Goal: Task Accomplishment & Management: Manage account settings

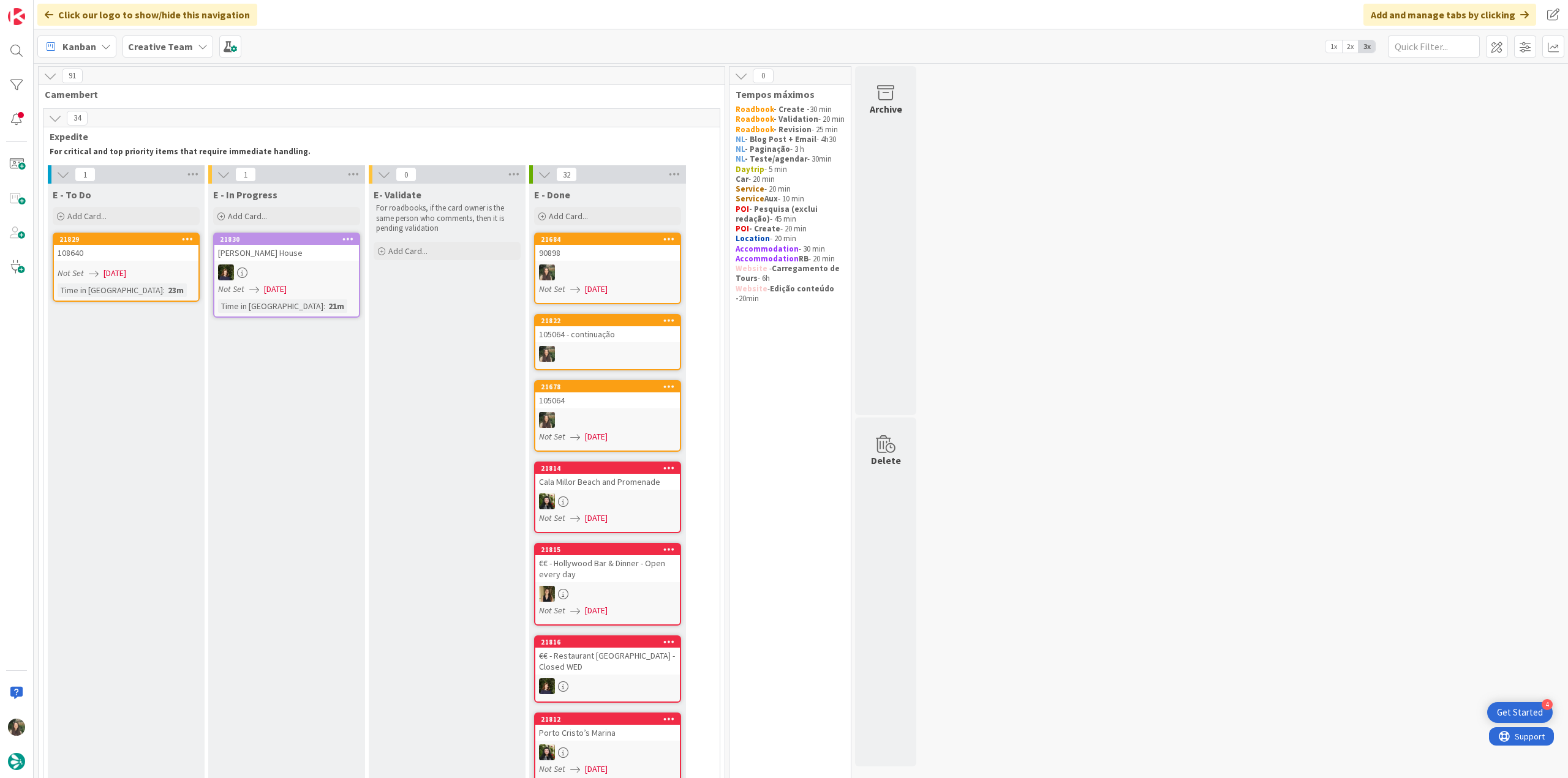
click at [653, 258] on div "90898" at bounding box center [607, 253] width 145 height 16
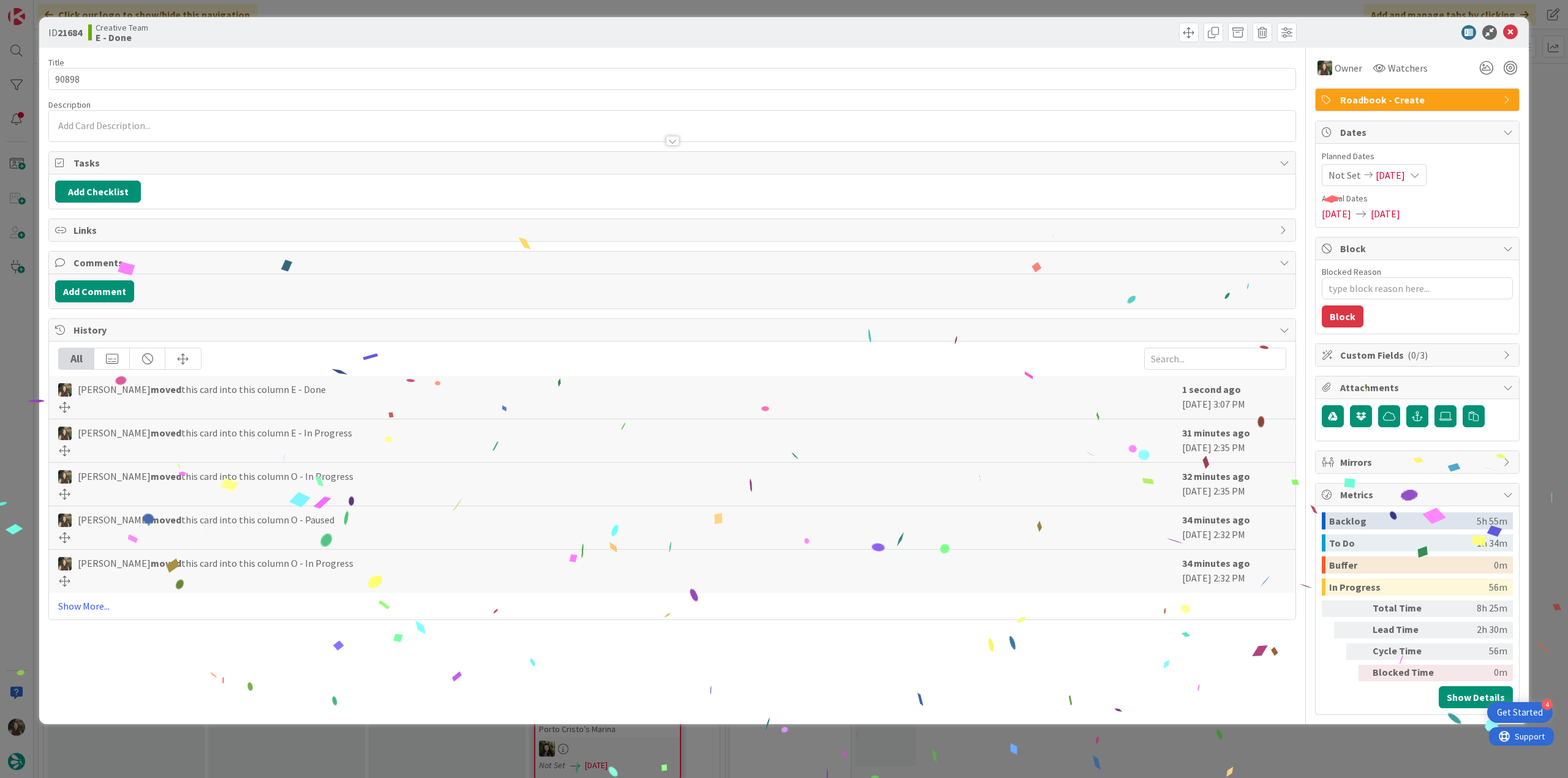
drag, startPoint x: 1146, startPoint y: 727, endPoint x: 508, endPoint y: 510, distance: 673.9
click at [1145, 727] on div "ID 21684 Creative Team E - Done Title 5 / 128 90898 Description Owner Watchers …" at bounding box center [784, 389] width 1568 height 778
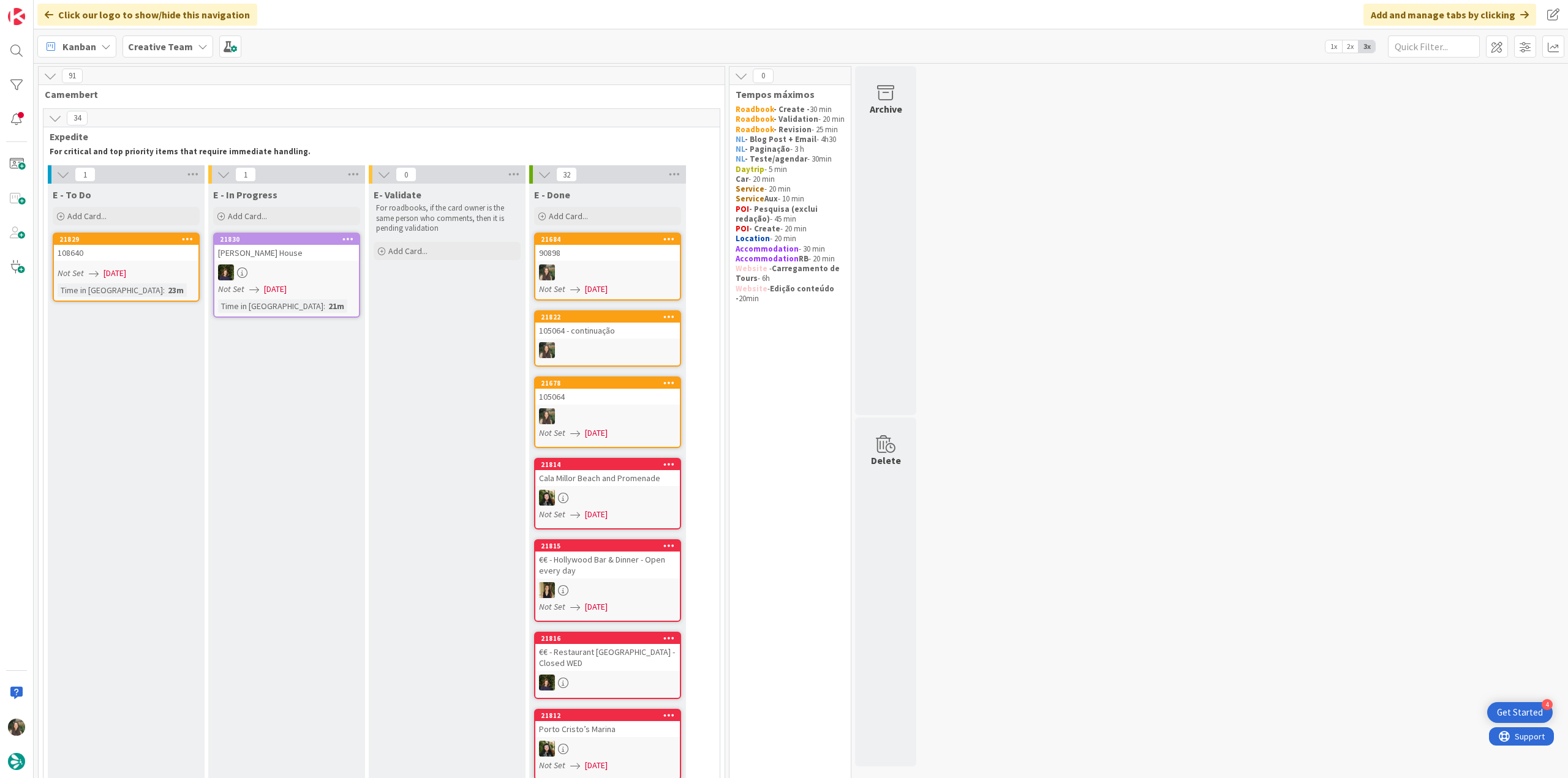
click at [172, 268] on div "Not Set [DATE]" at bounding box center [128, 273] width 141 height 13
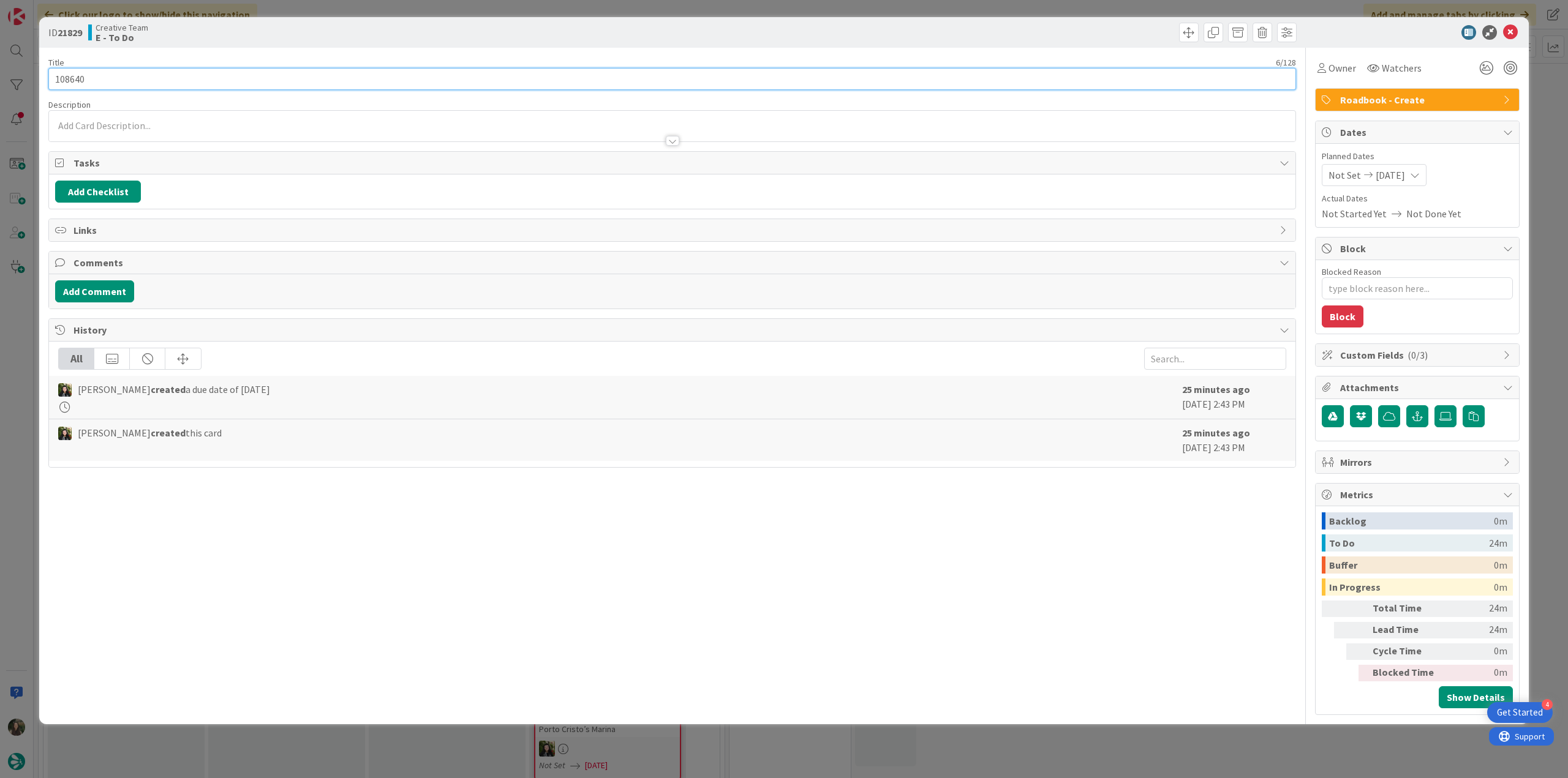
click at [74, 80] on input "108640" at bounding box center [672, 79] width 1247 height 22
drag, startPoint x: 1343, startPoint y: 66, endPoint x: 1348, endPoint y: 77, distance: 12.1
click at [1343, 66] on span "Owner" at bounding box center [1342, 67] width 27 height 14
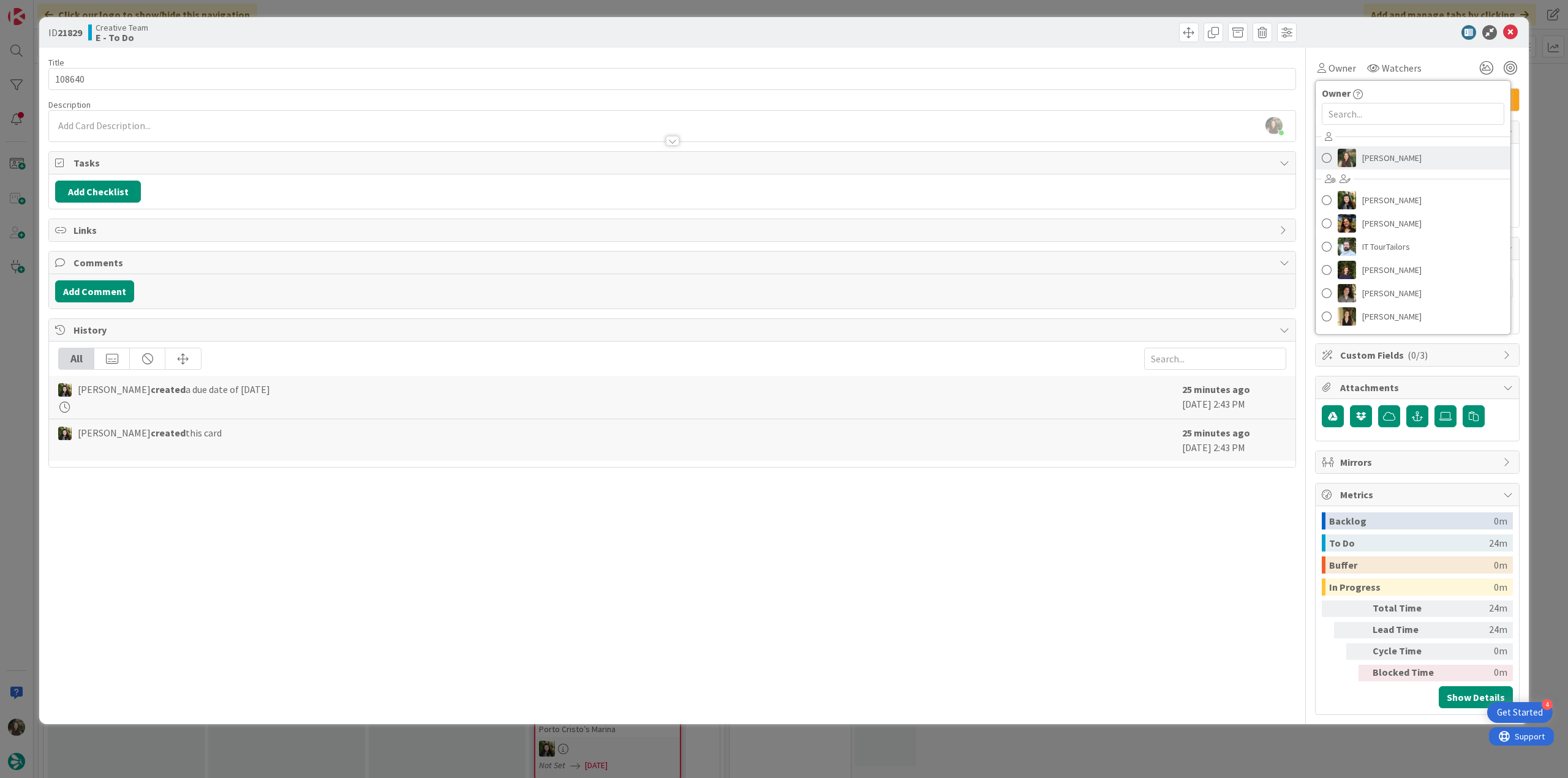
click at [1396, 156] on span "[PERSON_NAME]" at bounding box center [1392, 158] width 60 height 19
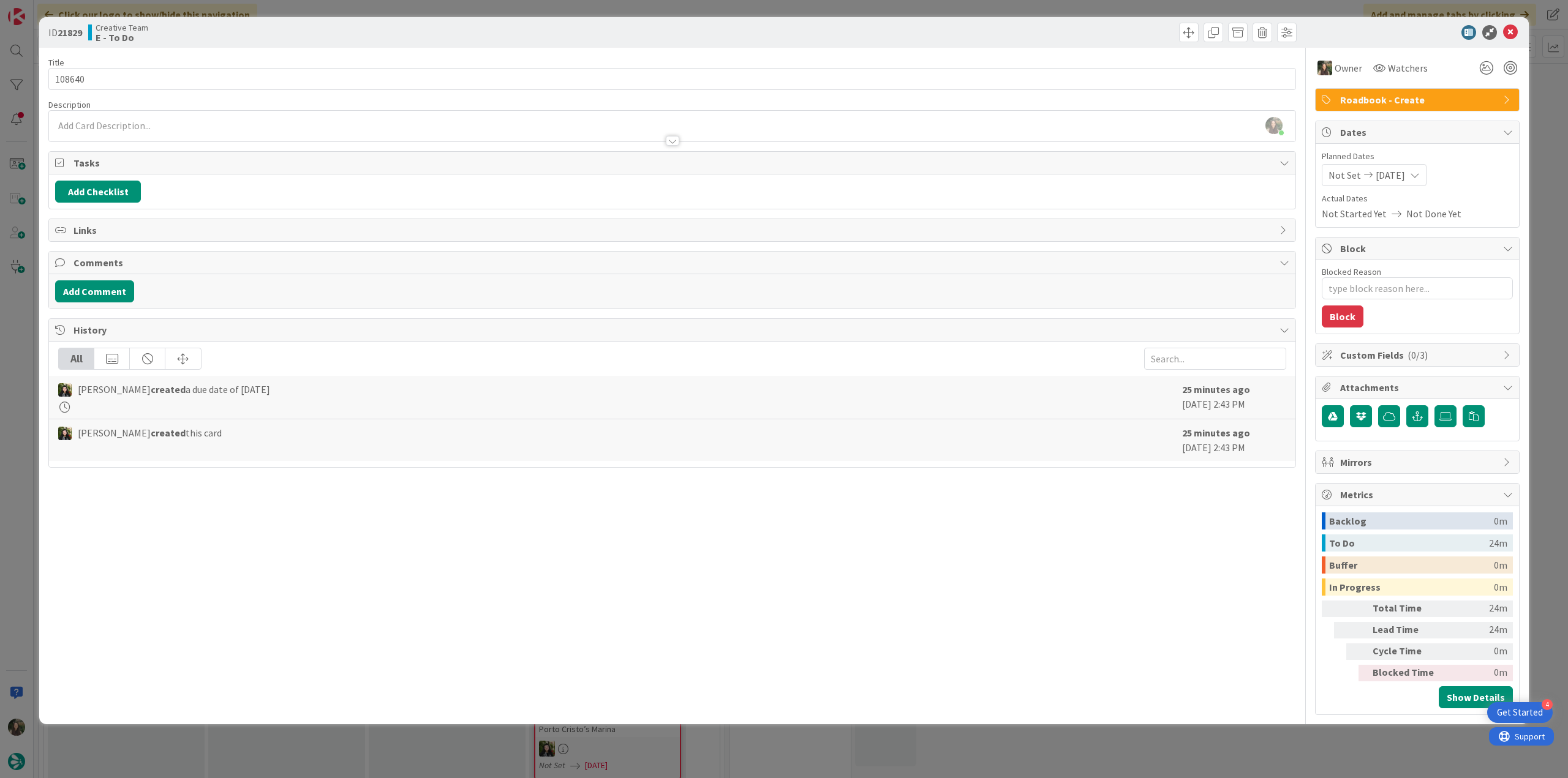
click at [1539, 130] on div "ID 21829 Creative Team E - To Do Title 6 / 128 108640 Description [PERSON_NAME]…" at bounding box center [784, 389] width 1568 height 778
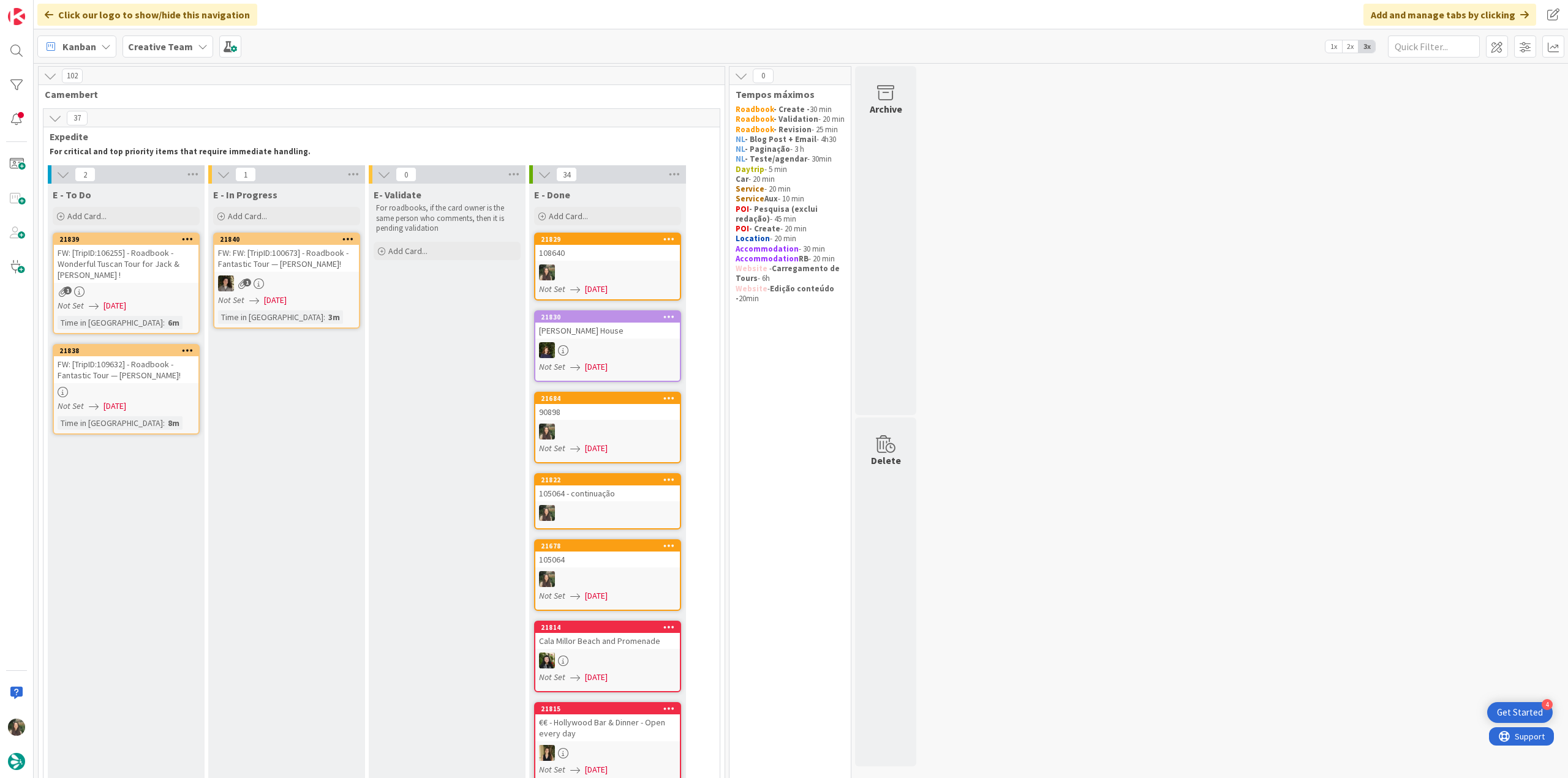
click at [633, 268] on div at bounding box center [607, 272] width 145 height 16
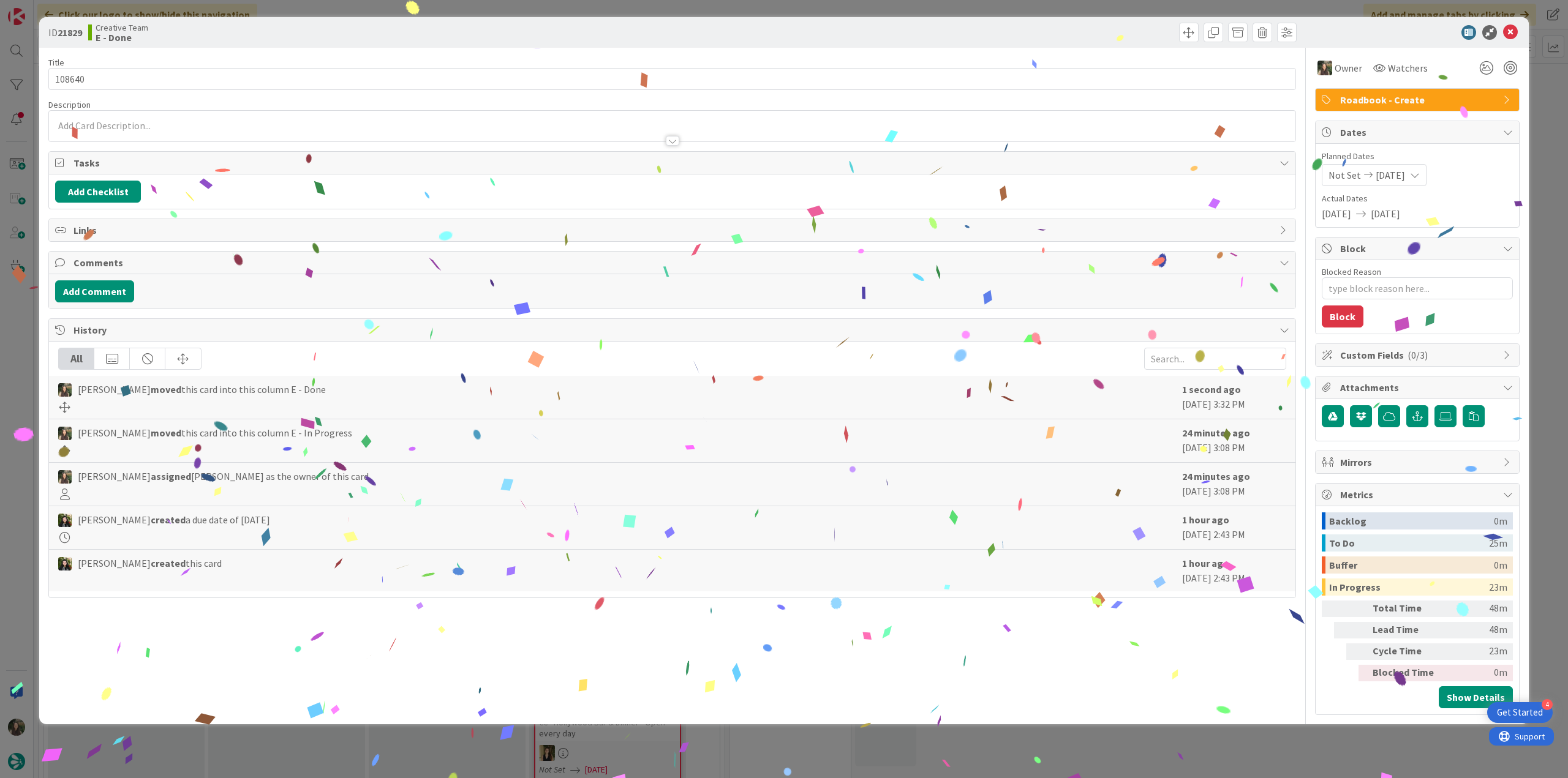
click at [1217, 754] on div "ID 21829 Creative Team E - Done Title 6 / 128 108640 Description Owner Watchers…" at bounding box center [784, 389] width 1568 height 778
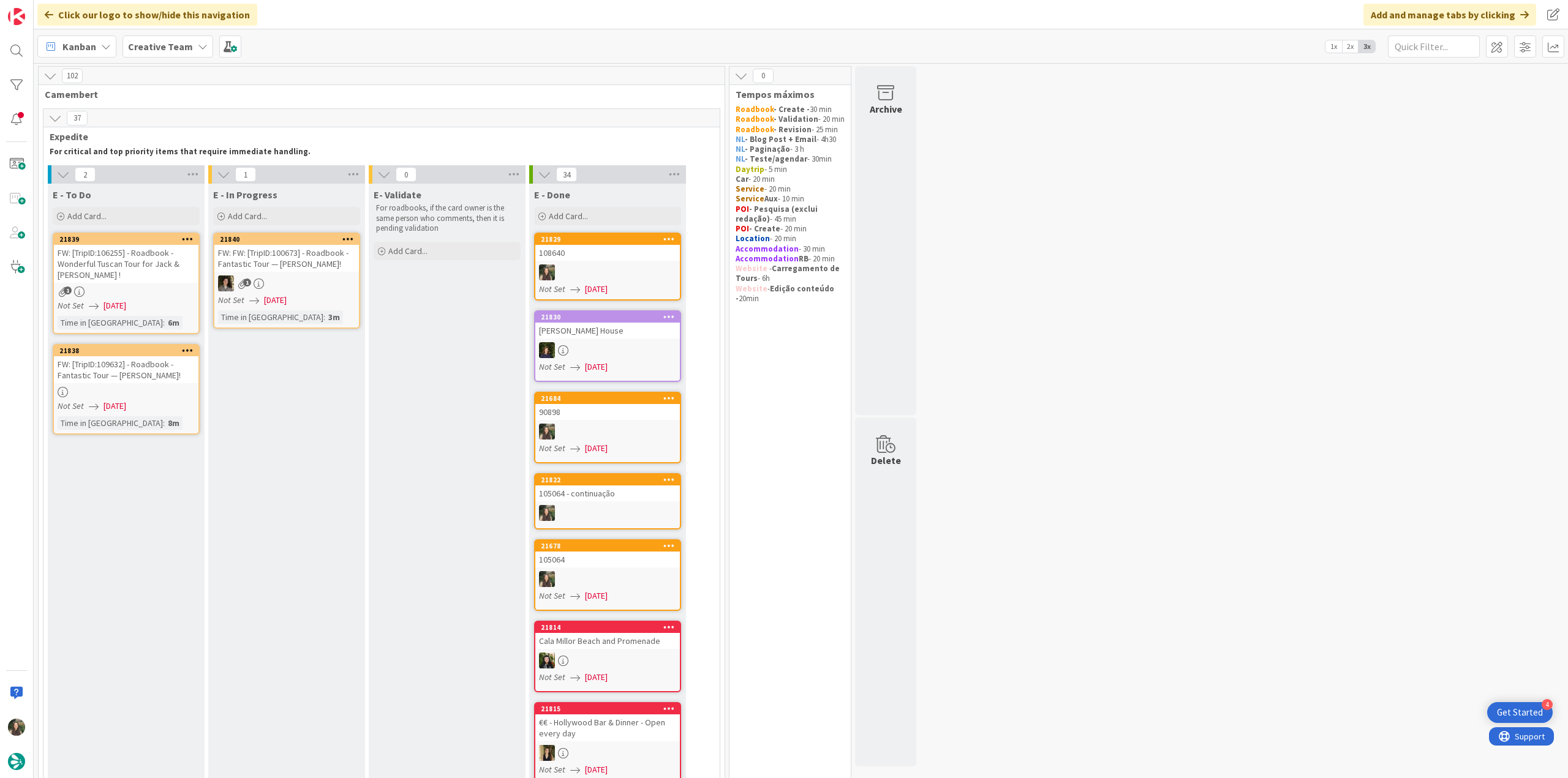
click at [163, 300] on div "Not Set [DATE]" at bounding box center [128, 305] width 141 height 13
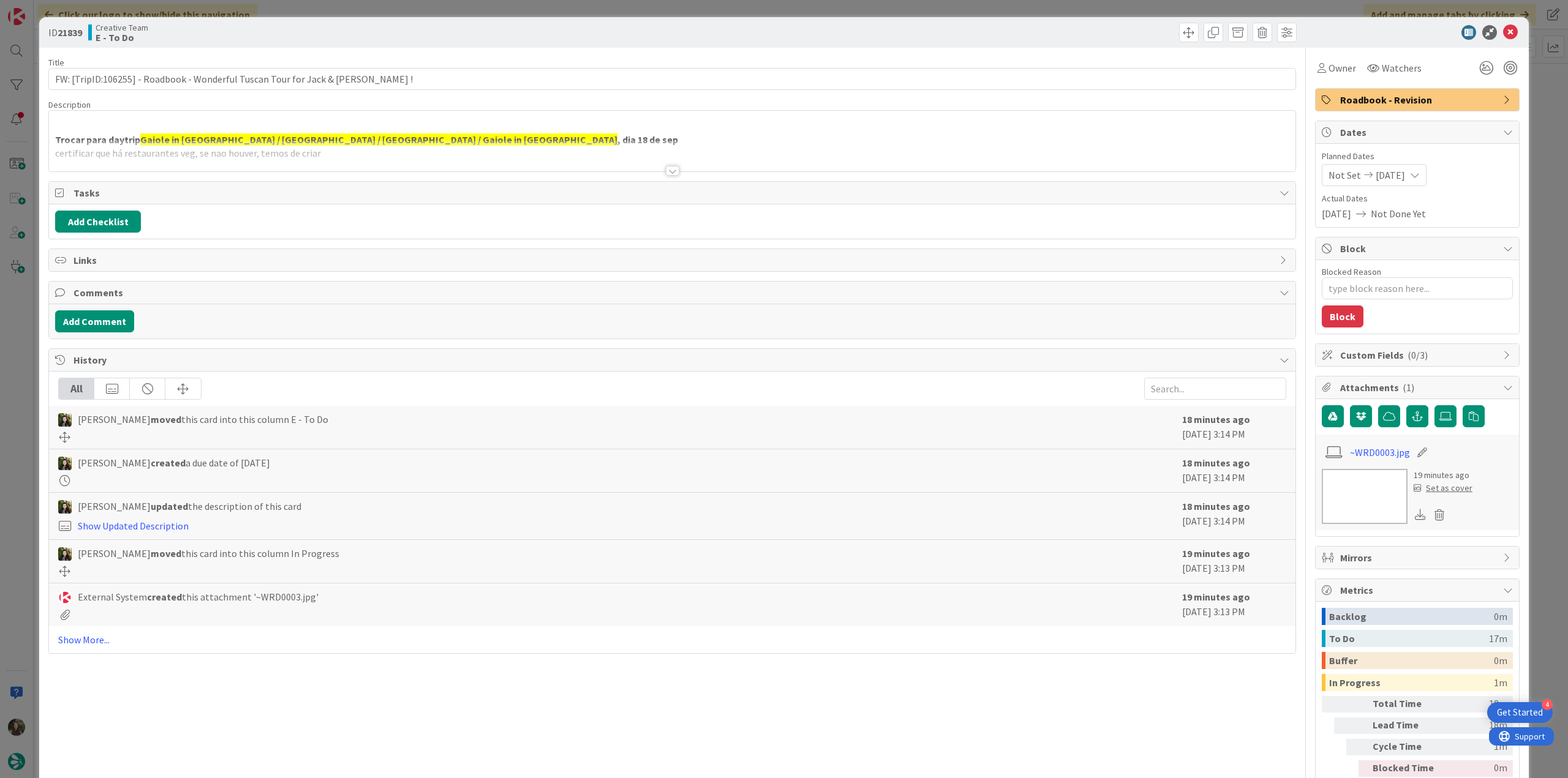
click at [488, 137] on div "Trocar para daytrip Gaiole in [GEOGRAPHIC_DATA] / [GEOGRAPHIC_DATA] / [GEOGRAPH…" at bounding box center [672, 144] width 1246 height 55
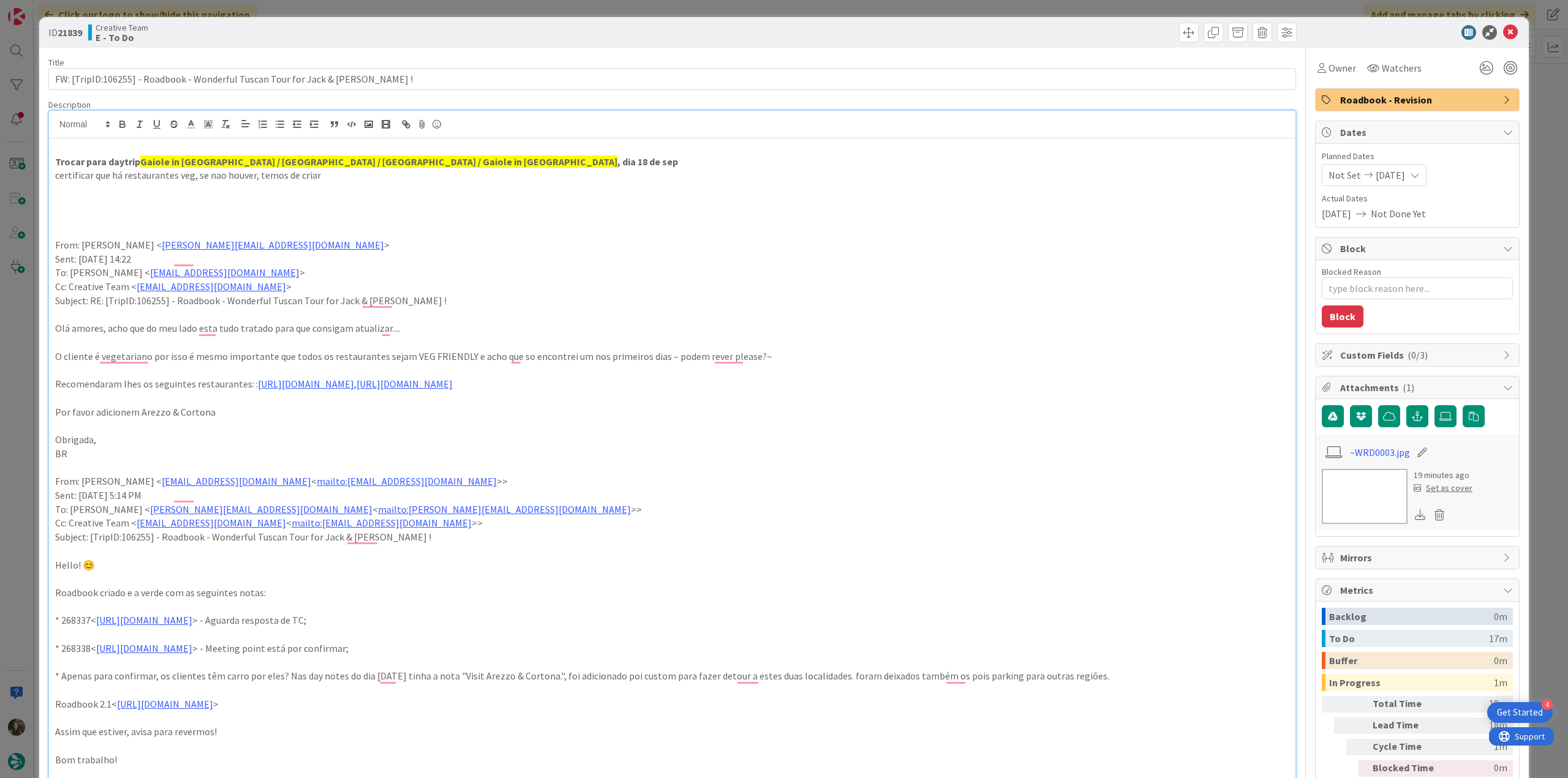
click at [37, 366] on div "ID 21839 Creative Team E - To Do Title 74 / 128 FW: [TripID:106255] - Roadbook …" at bounding box center [784, 389] width 1568 height 778
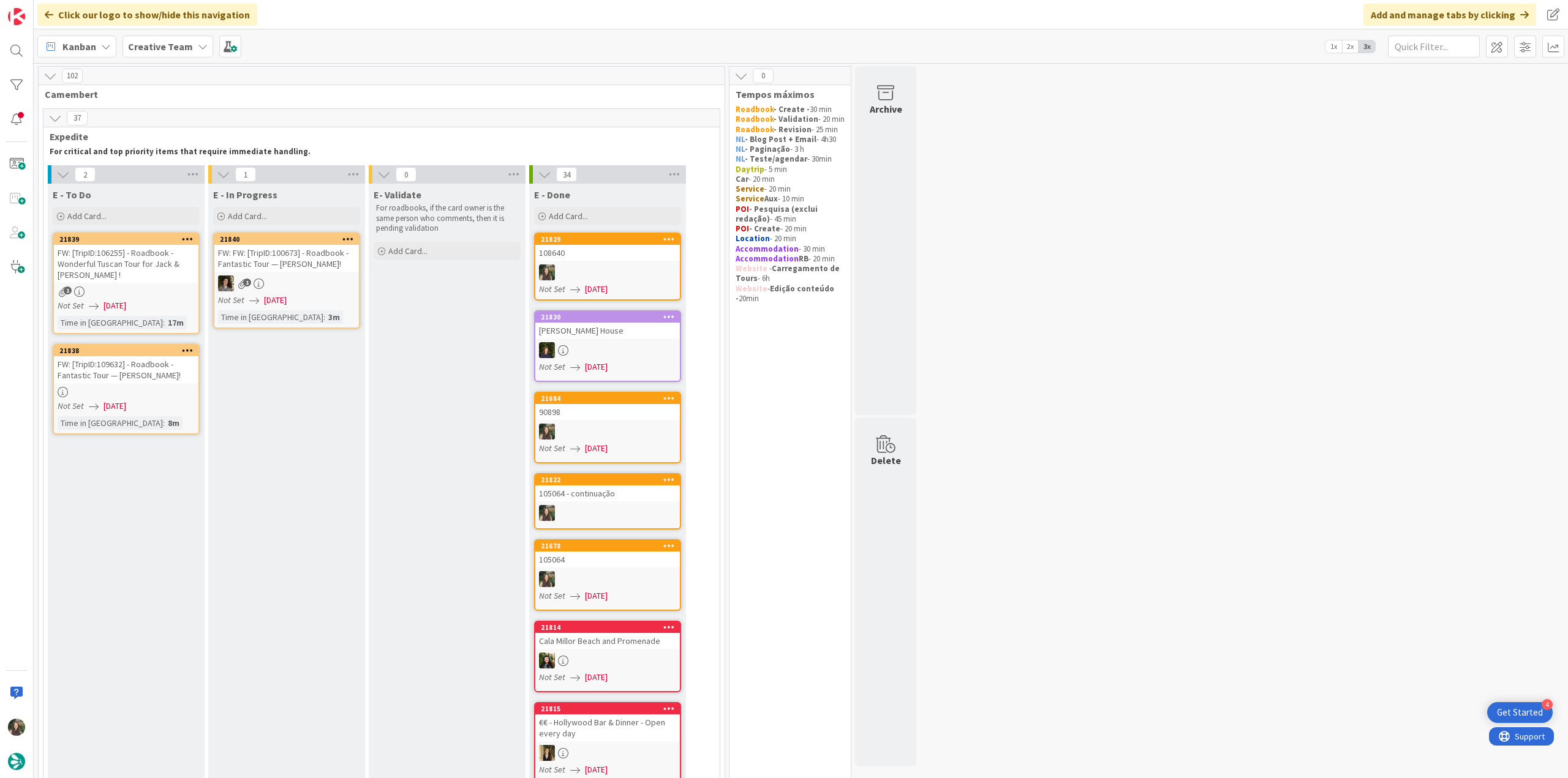
click at [150, 381] on div "FW: [TripID:109632] - Roadbook - Fantastic Tour — [PERSON_NAME]!" at bounding box center [126, 370] width 145 height 27
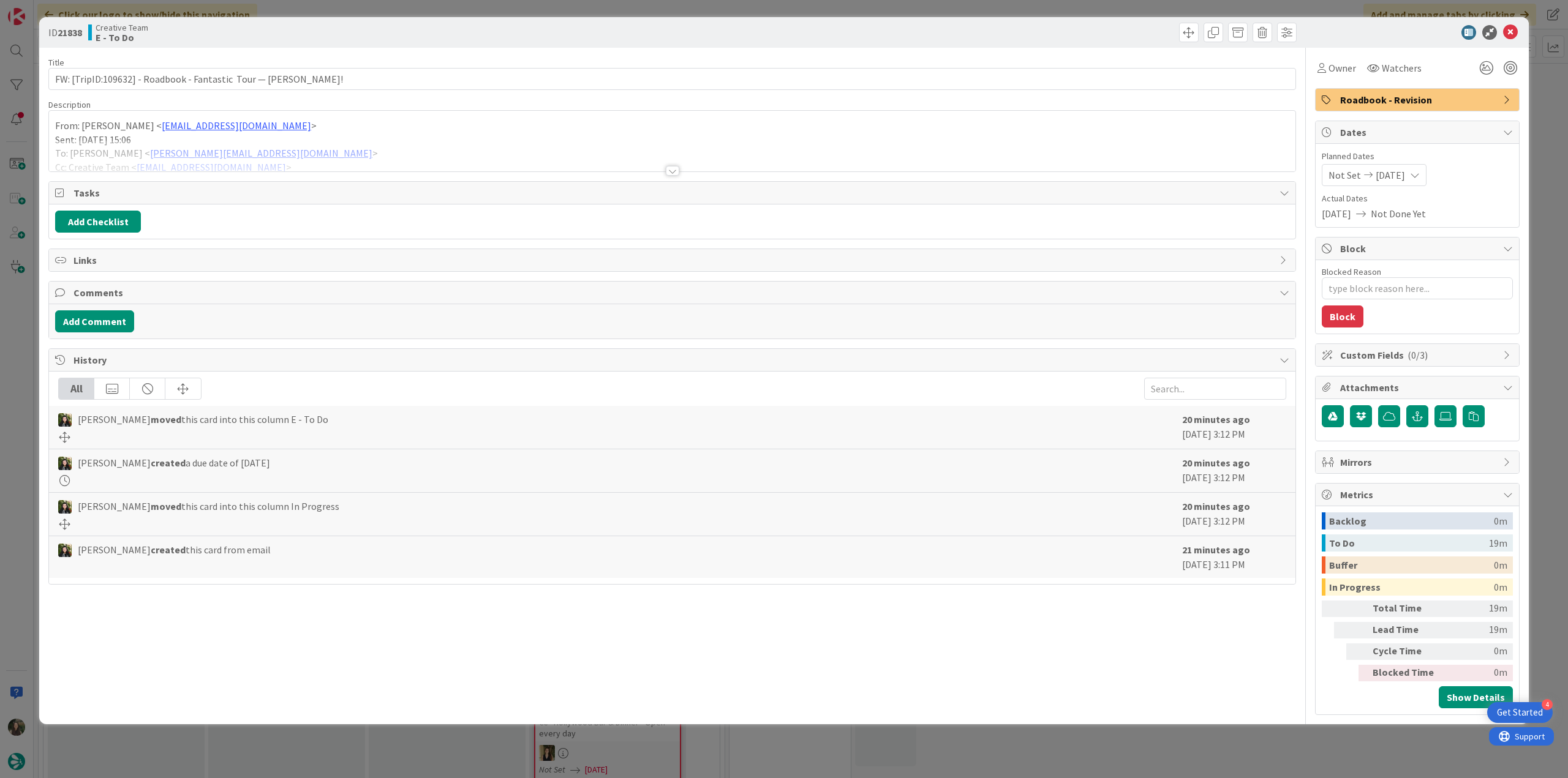
click at [384, 145] on div at bounding box center [672, 156] width 1246 height 31
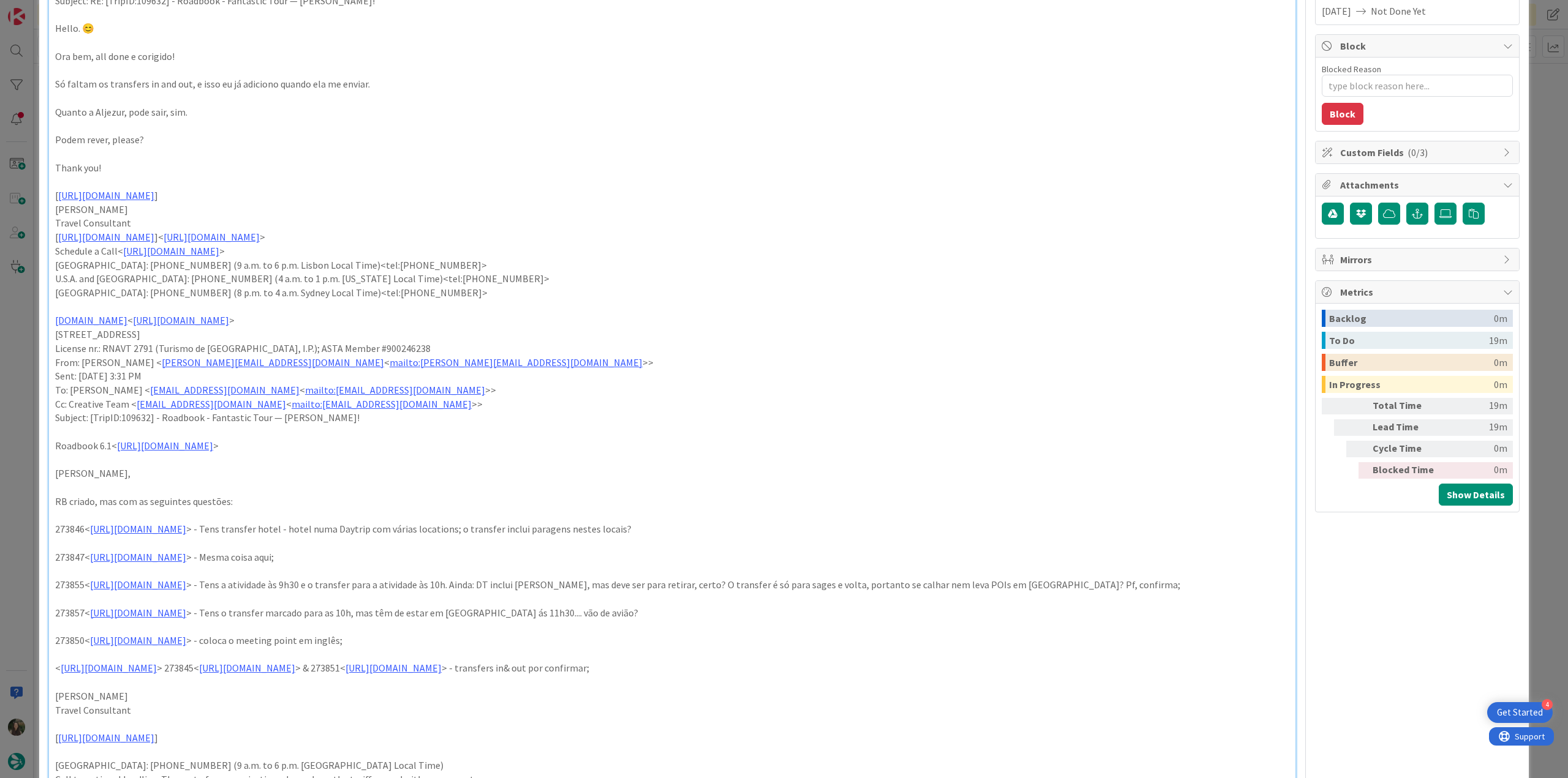
scroll to position [245, 0]
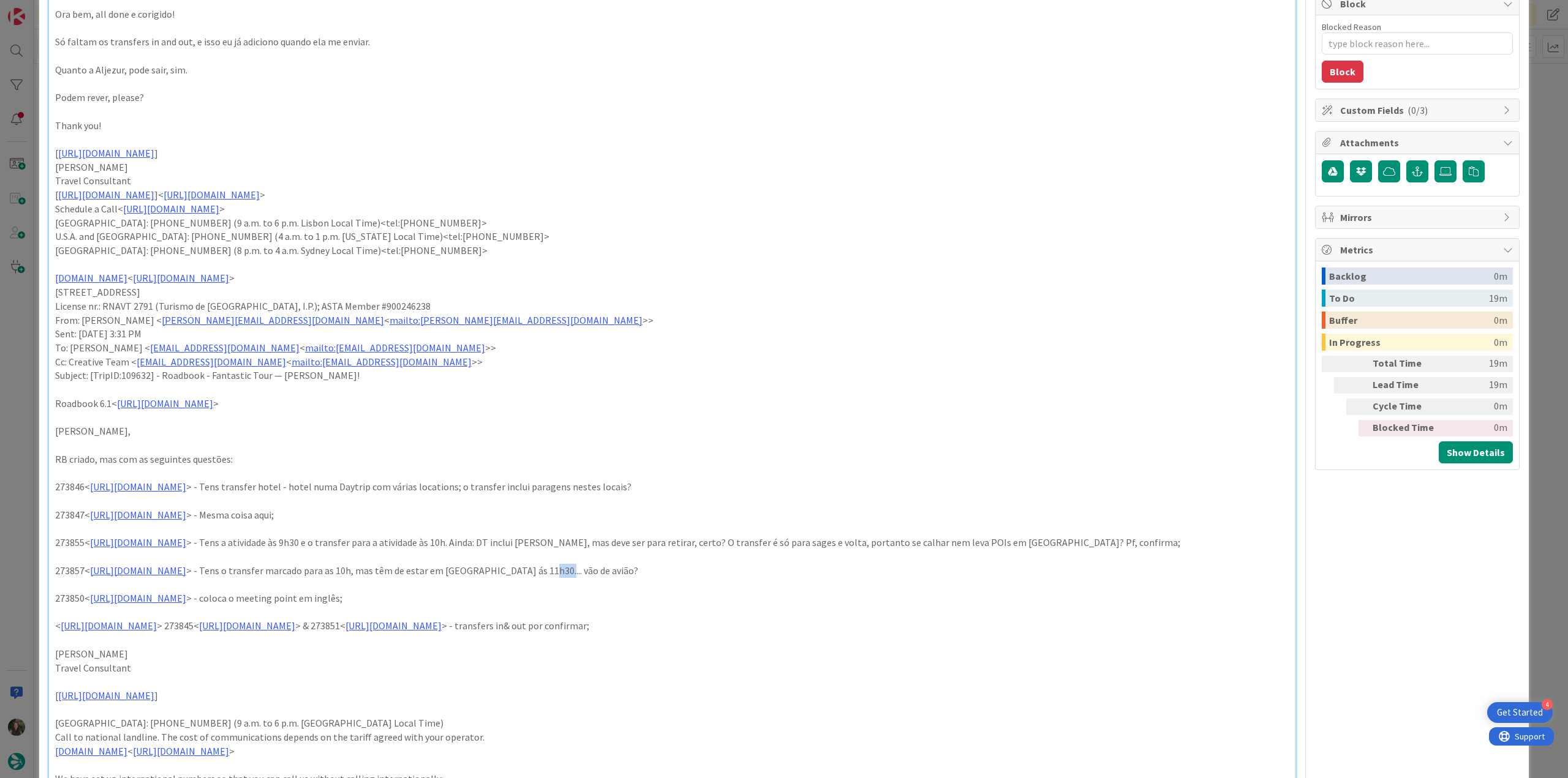
click at [693, 568] on p "273857< [URL][DOMAIN_NAME] > - Tens o transfer marcado para as 10h, mas têm de …" at bounding box center [672, 571] width 1234 height 14
click at [456, 576] on p "273857< [URL][DOMAIN_NAME] > - Tens o transfer marcado para as 10h, mas têm de …" at bounding box center [672, 571] width 1234 height 14
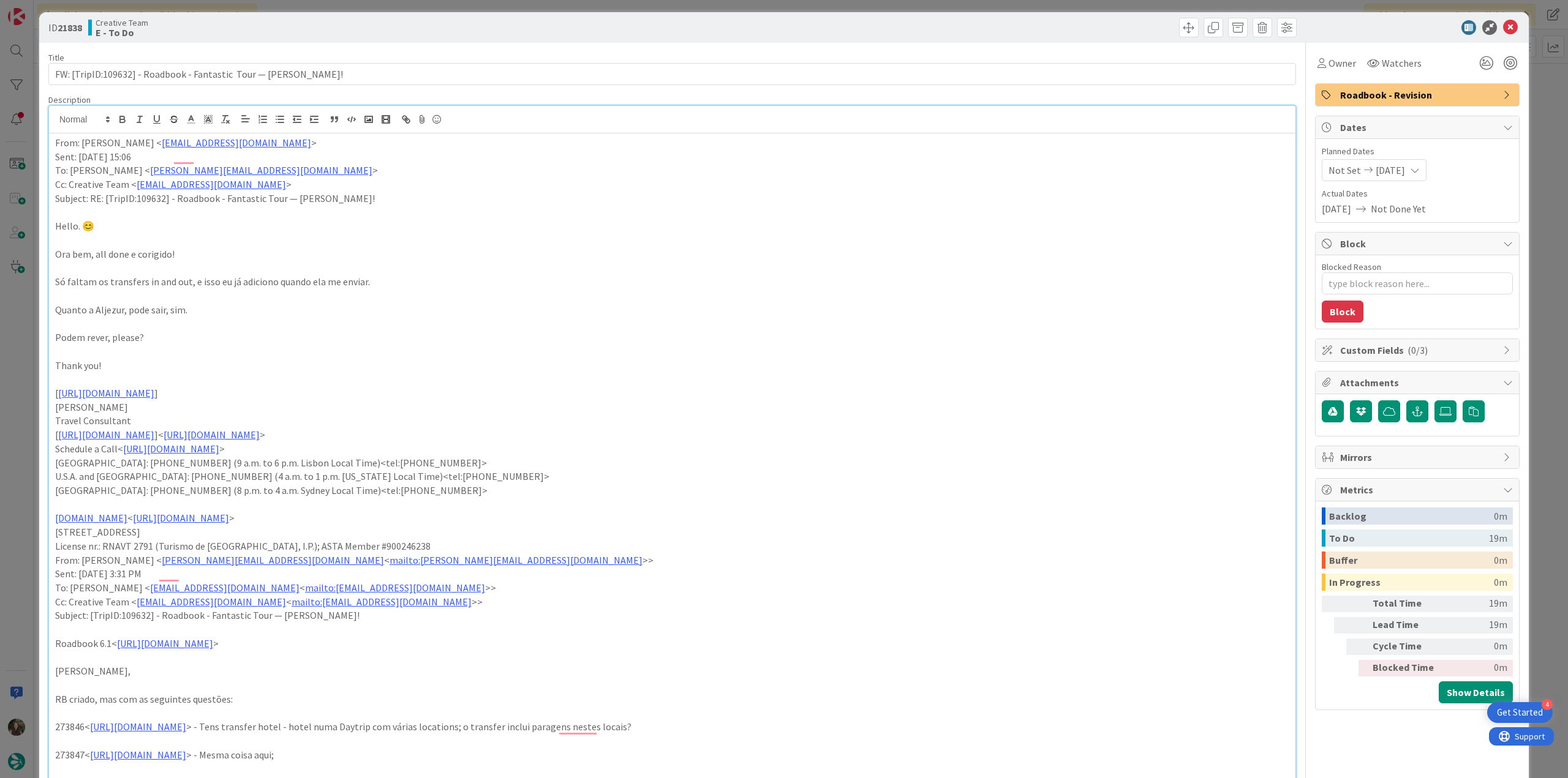
scroll to position [0, 0]
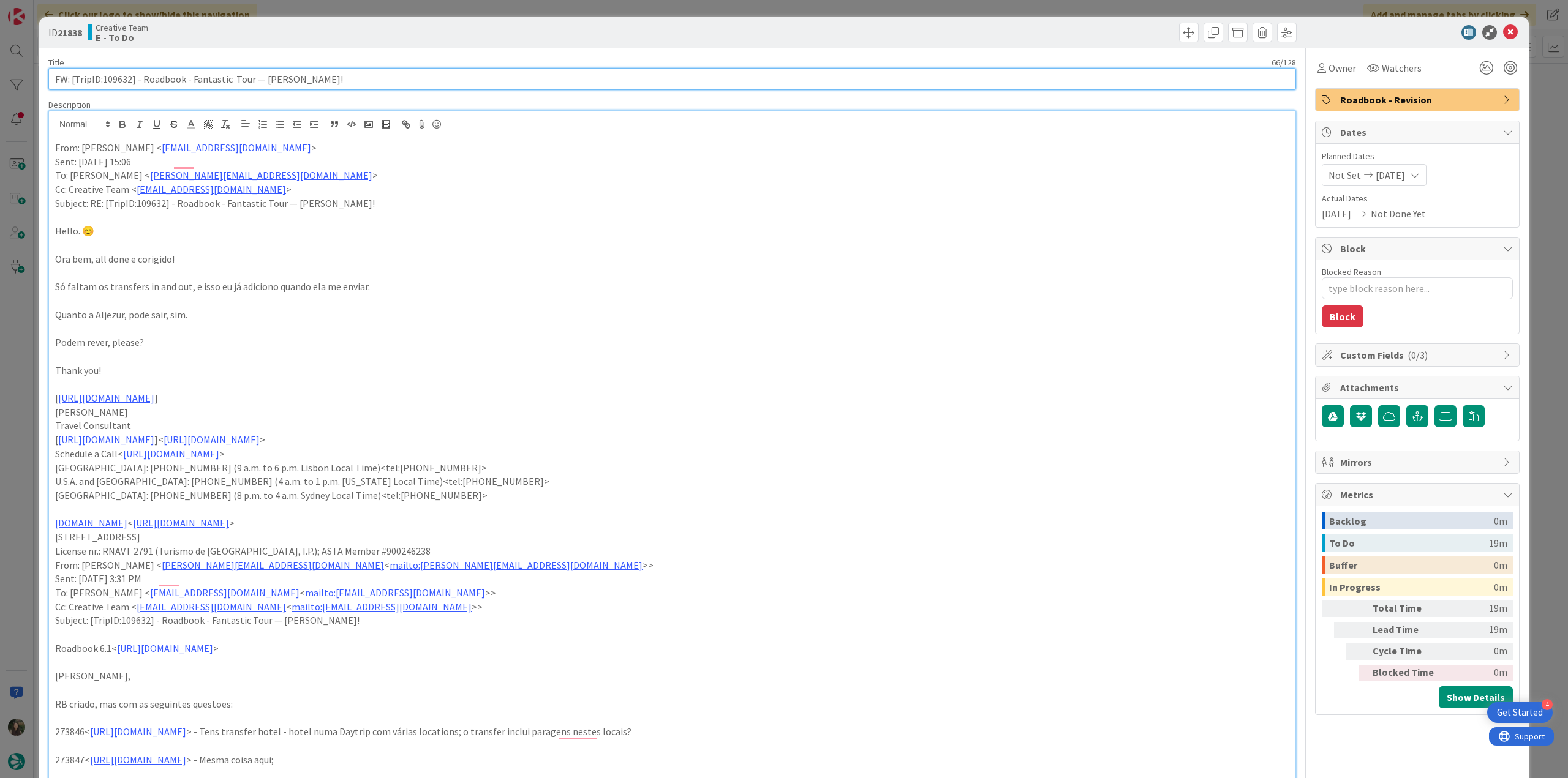
click at [124, 82] on input "FW: [TripID:109632] - Roadbook - Fantastic Tour — [PERSON_NAME]!" at bounding box center [672, 79] width 1247 height 22
drag, startPoint x: 1331, startPoint y: 73, endPoint x: 1331, endPoint y: 80, distance: 7.0
click at [1331, 73] on span "Owner" at bounding box center [1342, 67] width 27 height 14
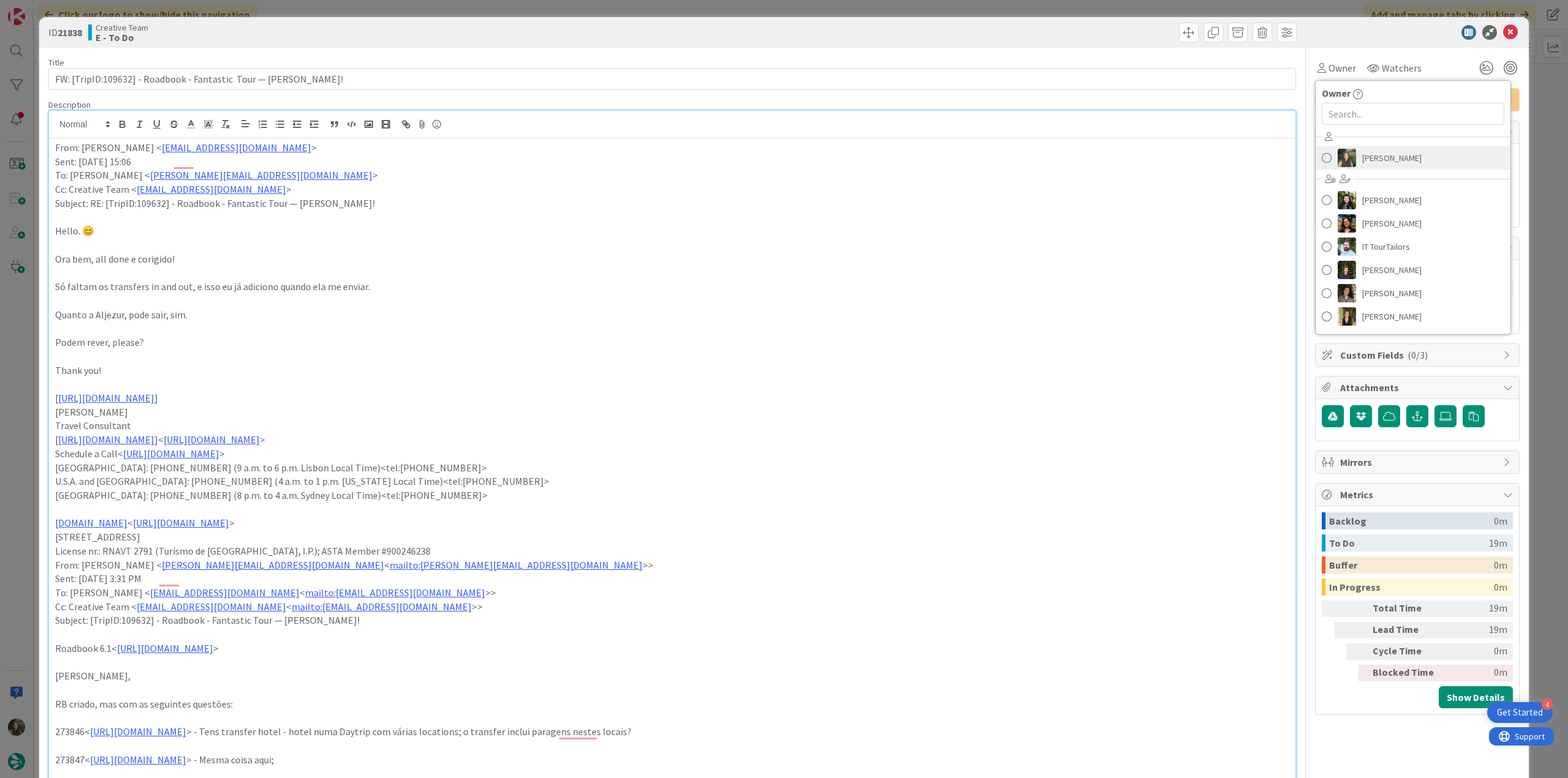
click at [1362, 150] on span "[PERSON_NAME]" at bounding box center [1392, 158] width 60 height 19
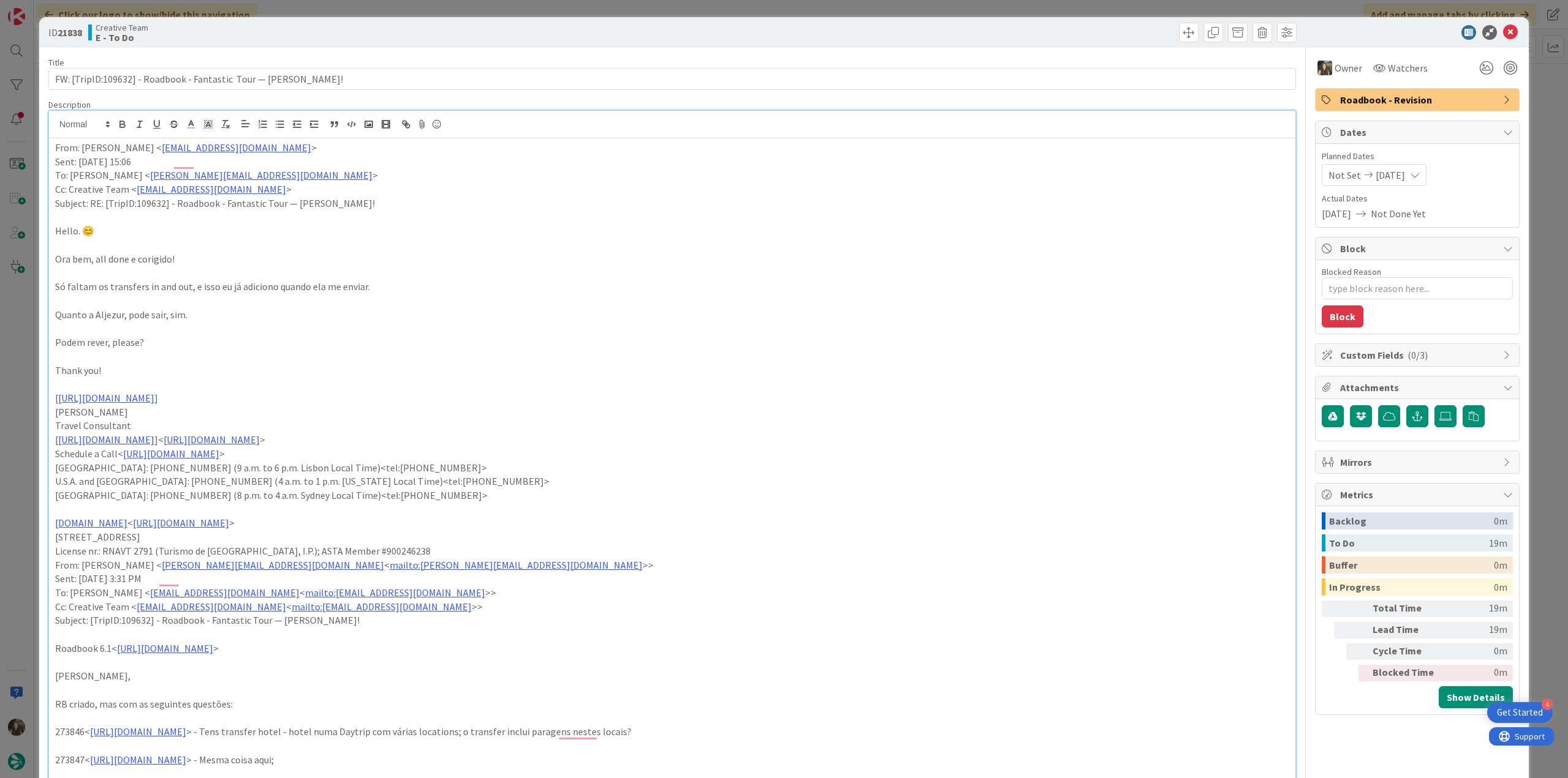
click at [1531, 127] on div "ID 21838 Creative Team E - To Do Title 66 / 128 FW: [TripID:109632] - Roadbook …" at bounding box center [784, 389] width 1568 height 778
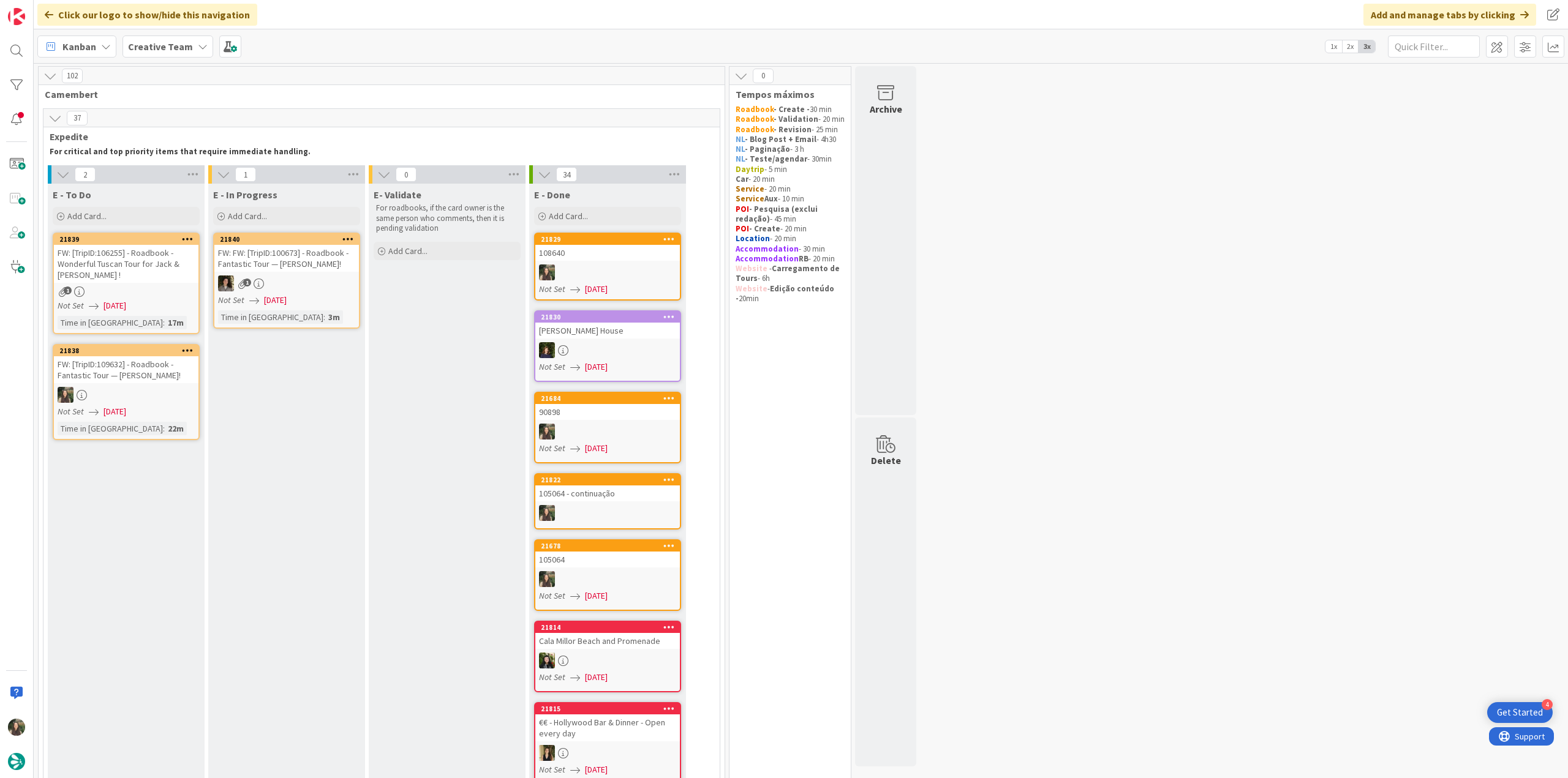
click at [172, 289] on div "1" at bounding box center [126, 292] width 145 height 10
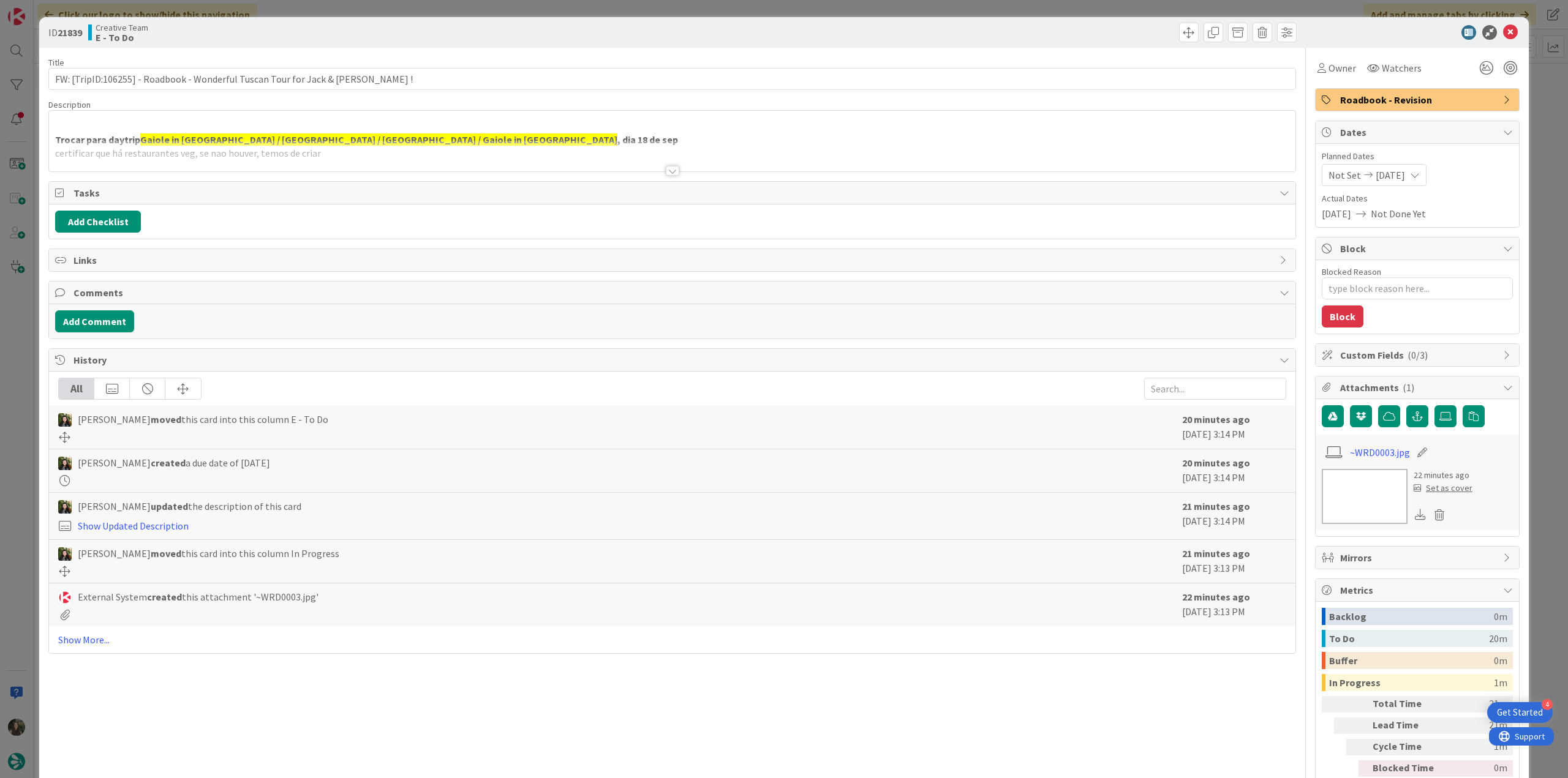
click at [488, 147] on div at bounding box center [672, 156] width 1246 height 31
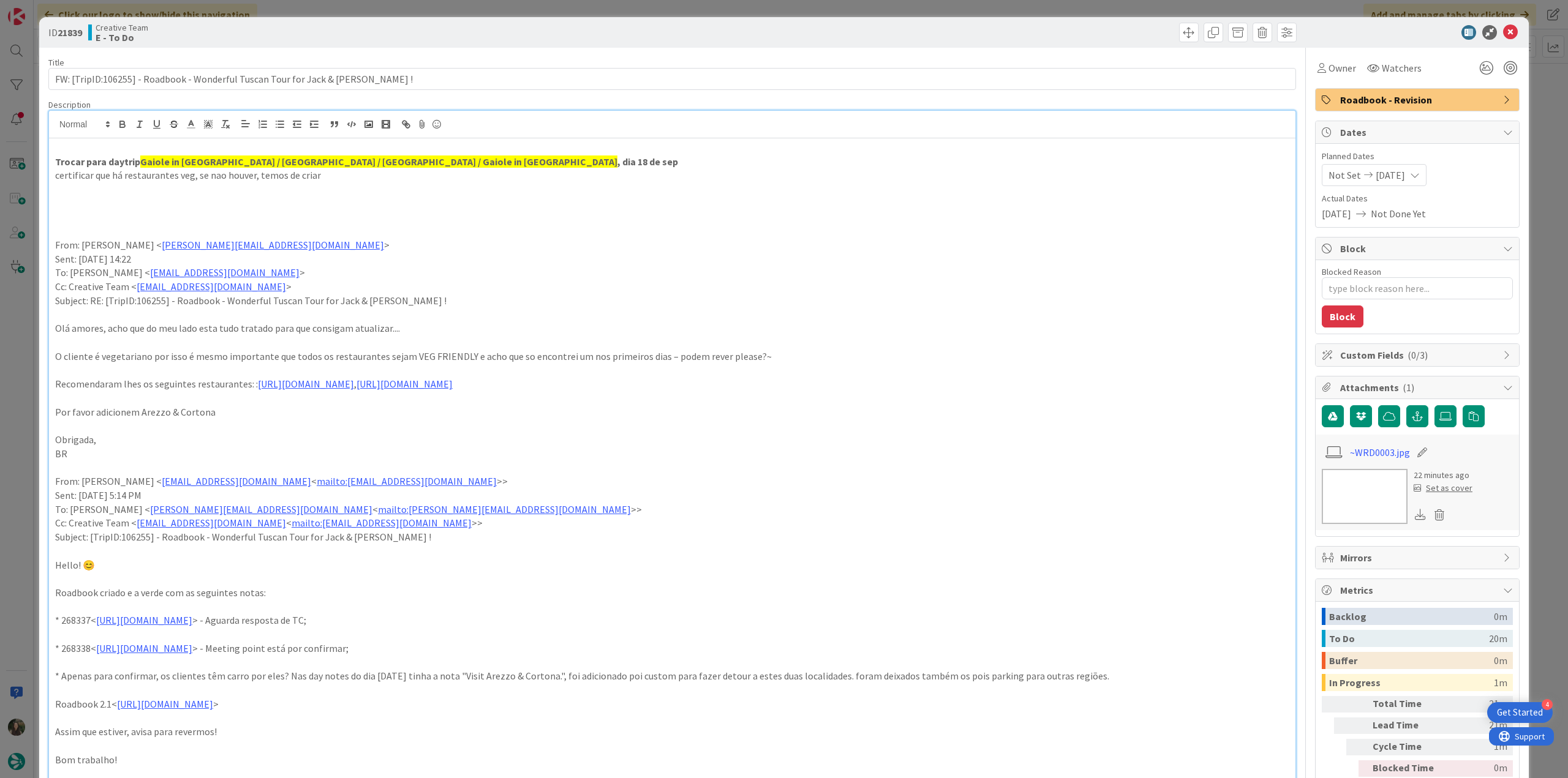
click at [16, 309] on div "ID 21839 Creative Team E - To Do Title 74 / 128 FW: [TripID:106255] - Roadbook …" at bounding box center [784, 389] width 1568 height 778
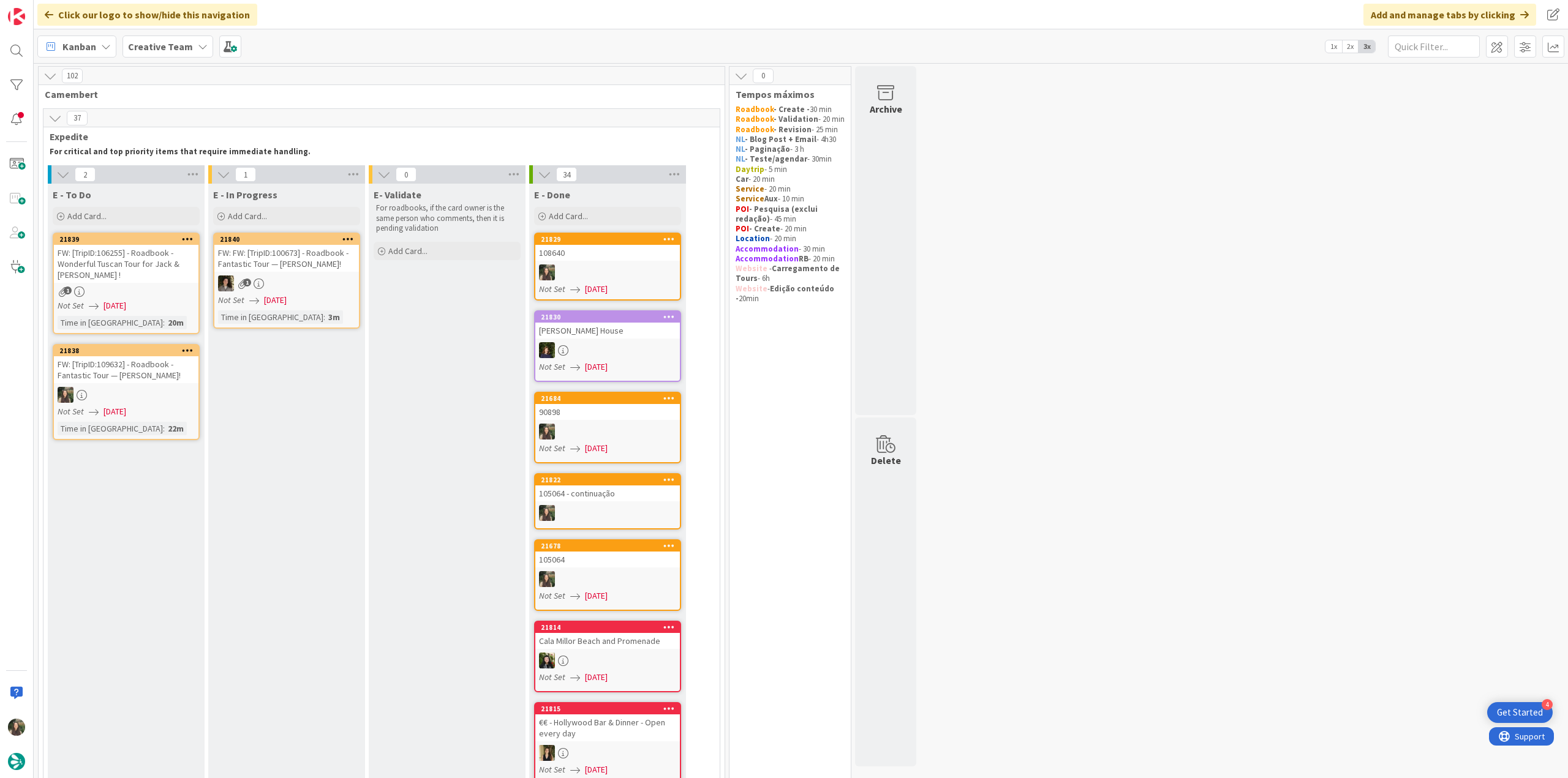
click at [165, 366] on div "FW: [TripID:109632] - Roadbook - Fantastic Tour — [PERSON_NAME]!" at bounding box center [126, 370] width 145 height 27
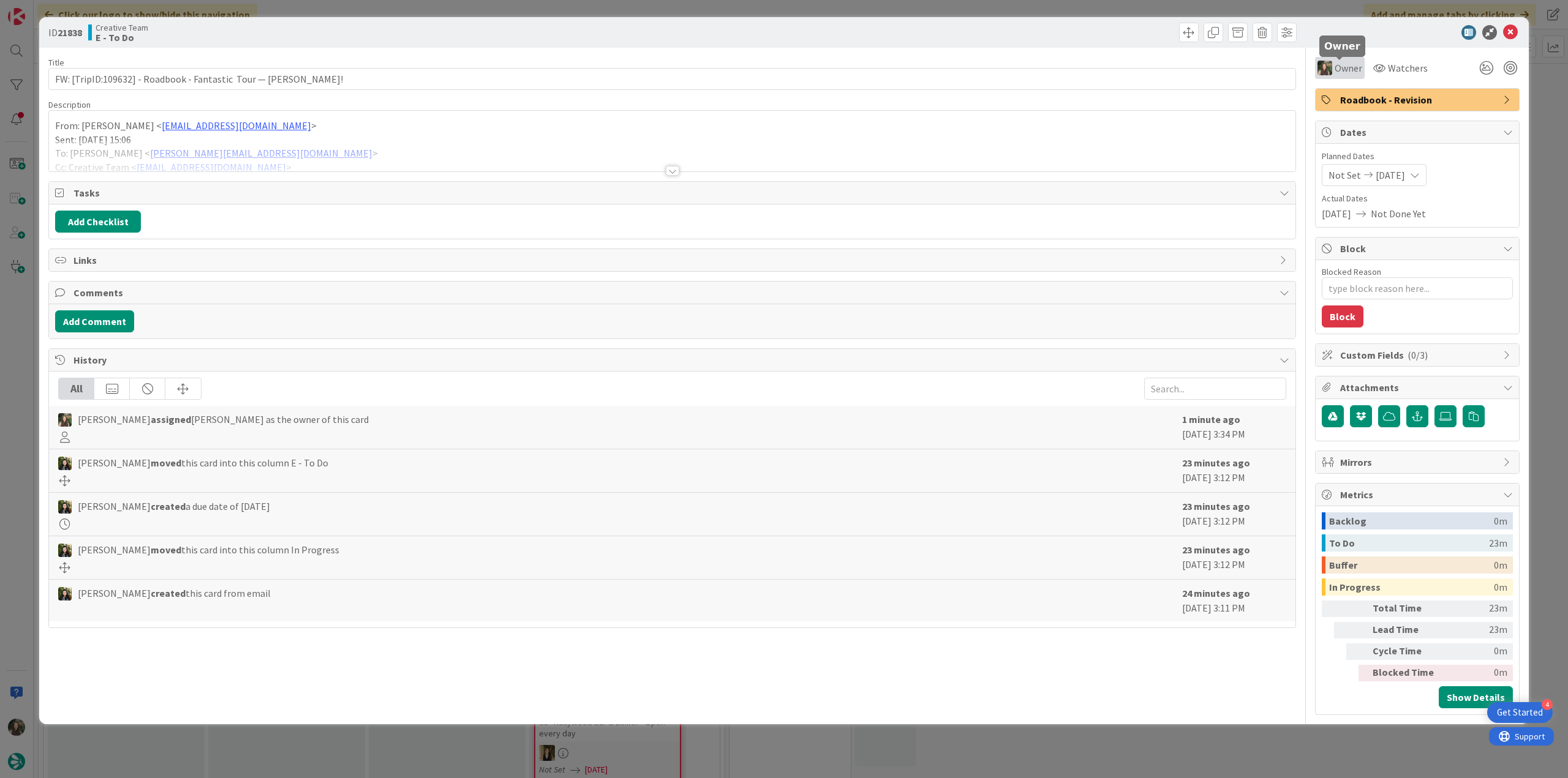
click at [1340, 75] on span "Owner" at bounding box center [1348, 67] width 27 height 14
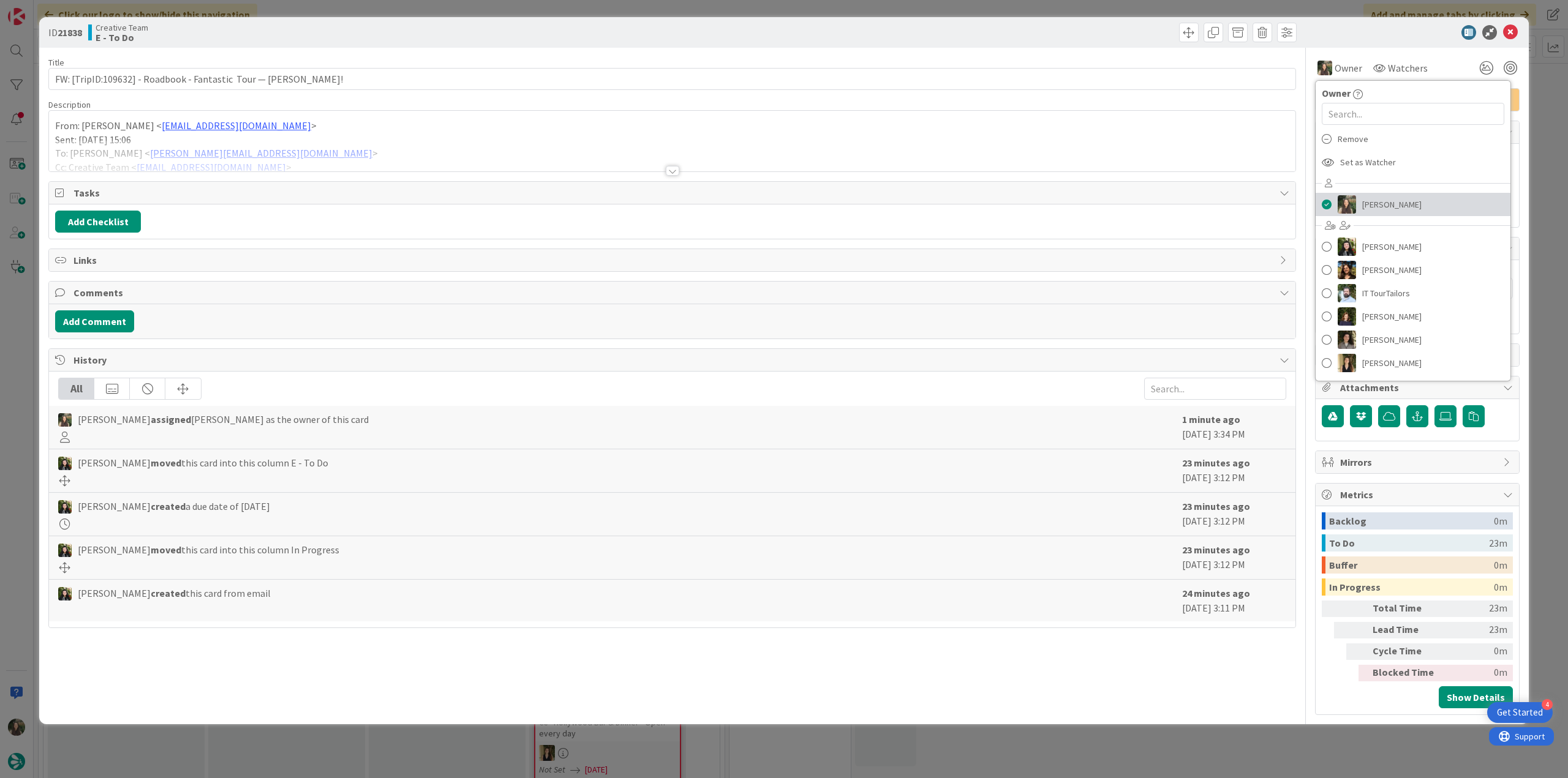
click at [1360, 204] on link "[PERSON_NAME]" at bounding box center [1412, 204] width 195 height 23
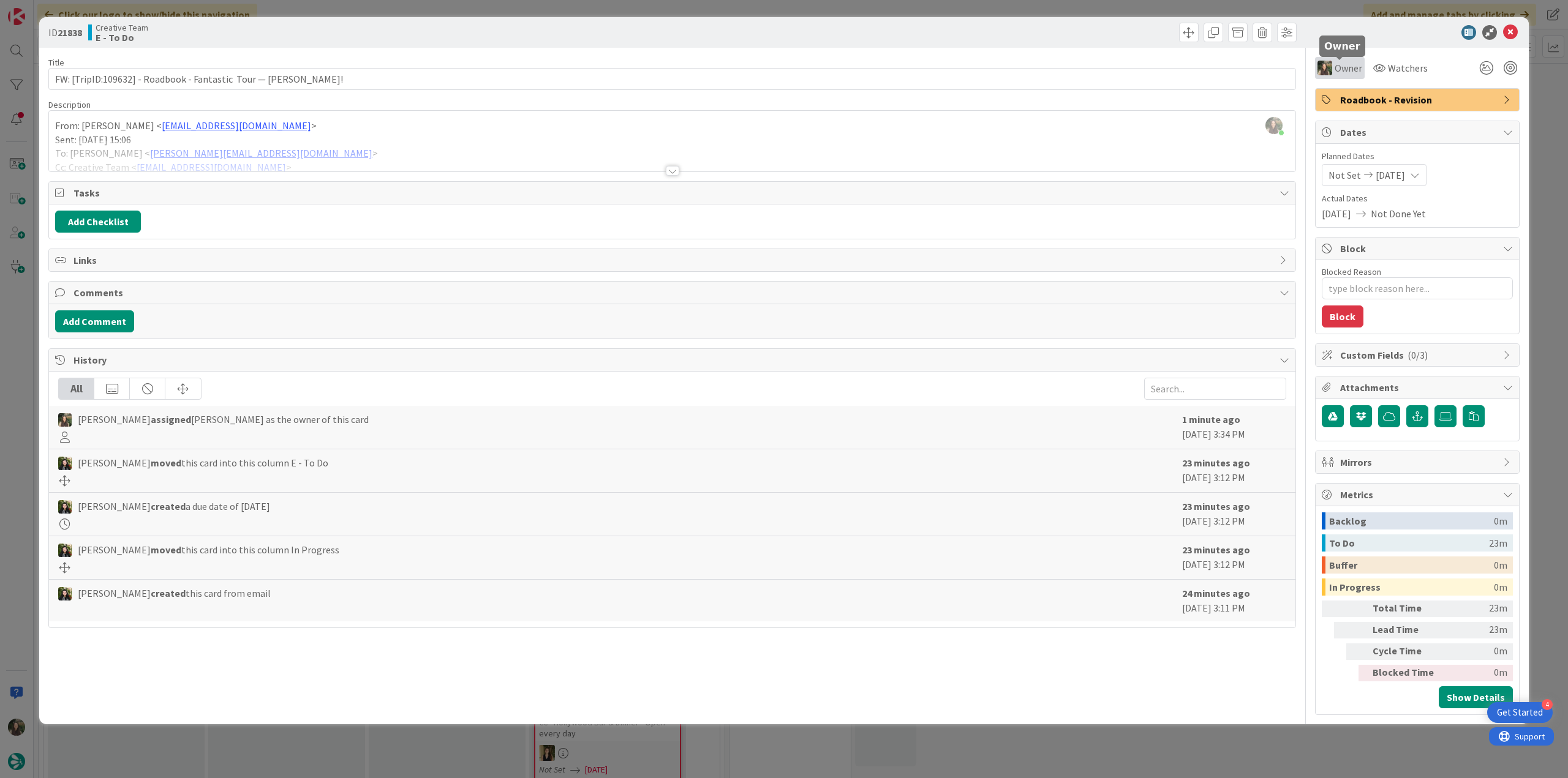
click at [1352, 71] on span "Owner" at bounding box center [1348, 67] width 27 height 14
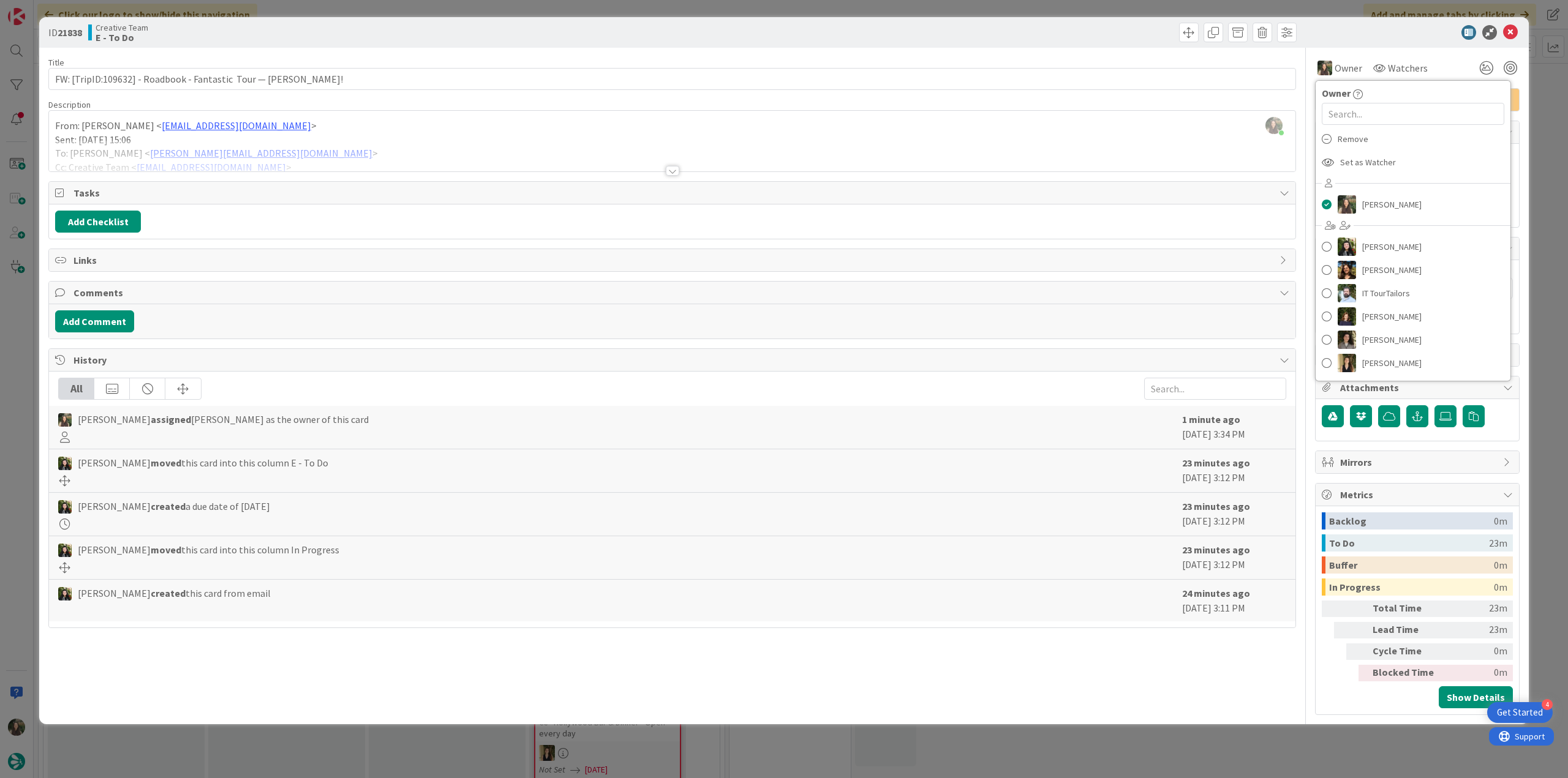
drag, startPoint x: 1377, startPoint y: 134, endPoint x: 1385, endPoint y: 133, distance: 8.1
click at [1378, 134] on div "Remove" at bounding box center [1412, 139] width 195 height 23
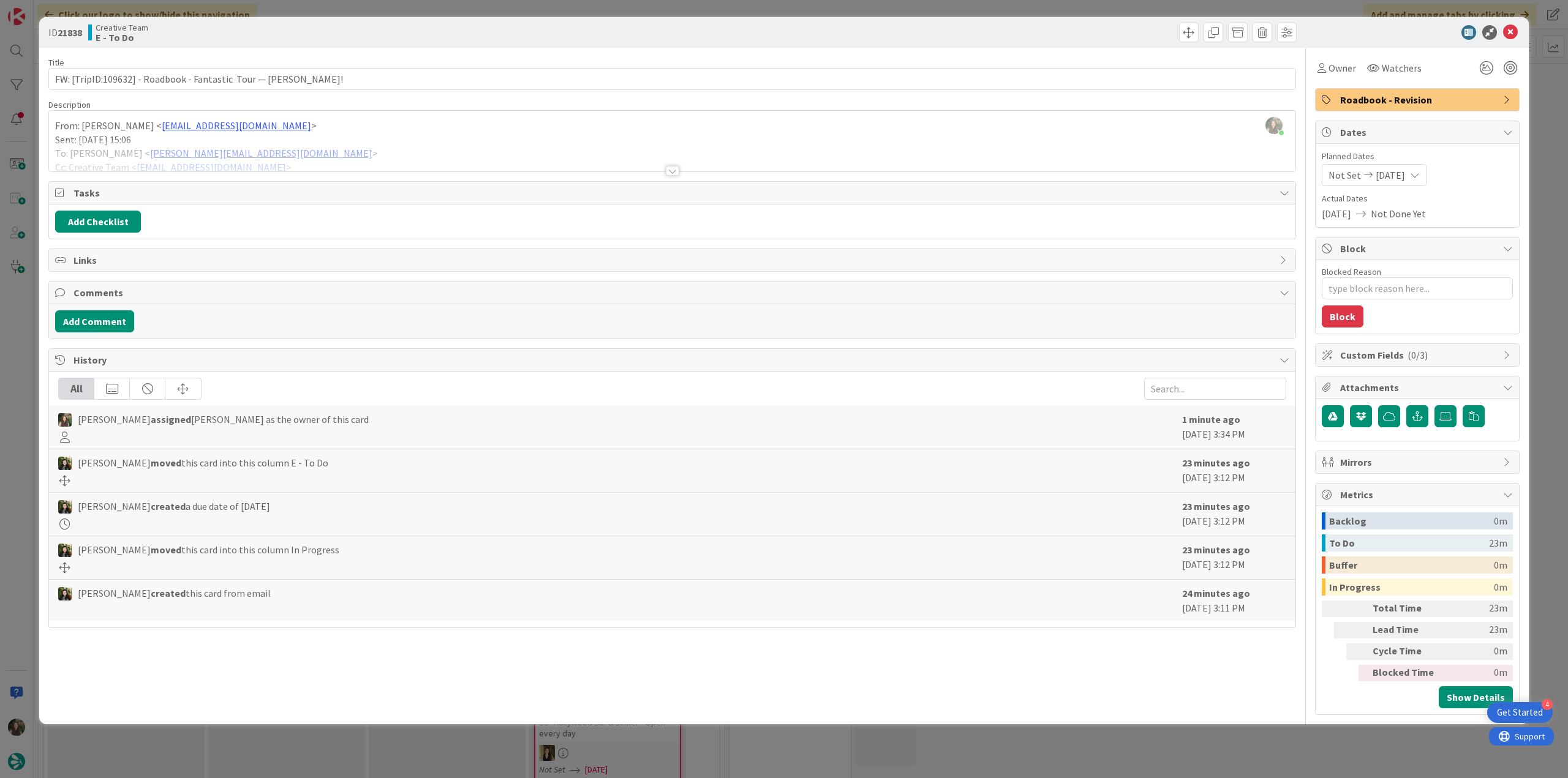
click at [1540, 77] on div "ID 21838 Creative Team E - To Do Title 66 / 128 FW: [TripID:109632] - Roadbook …" at bounding box center [784, 389] width 1568 height 778
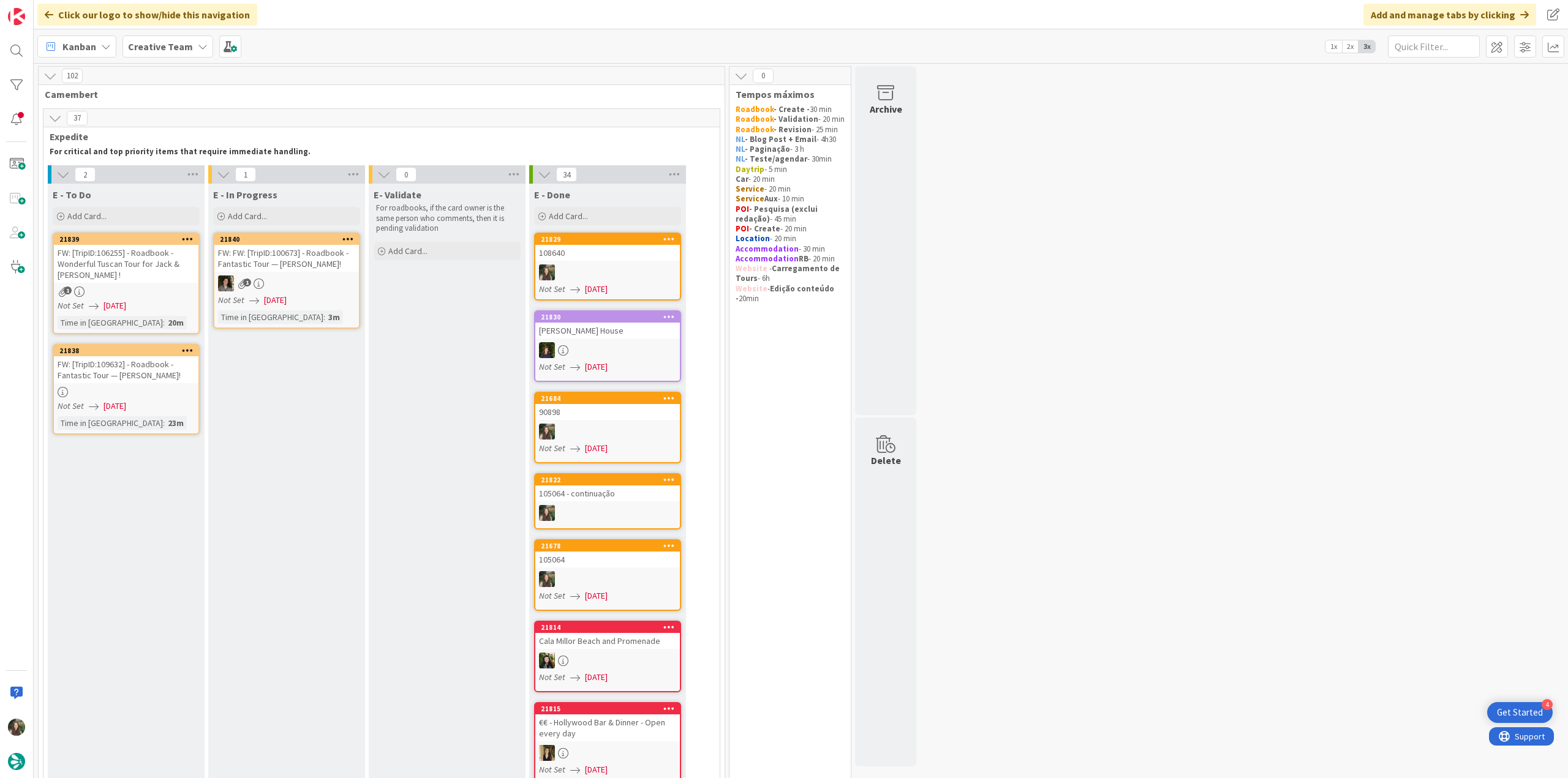
click at [175, 290] on div "1" at bounding box center [126, 292] width 145 height 10
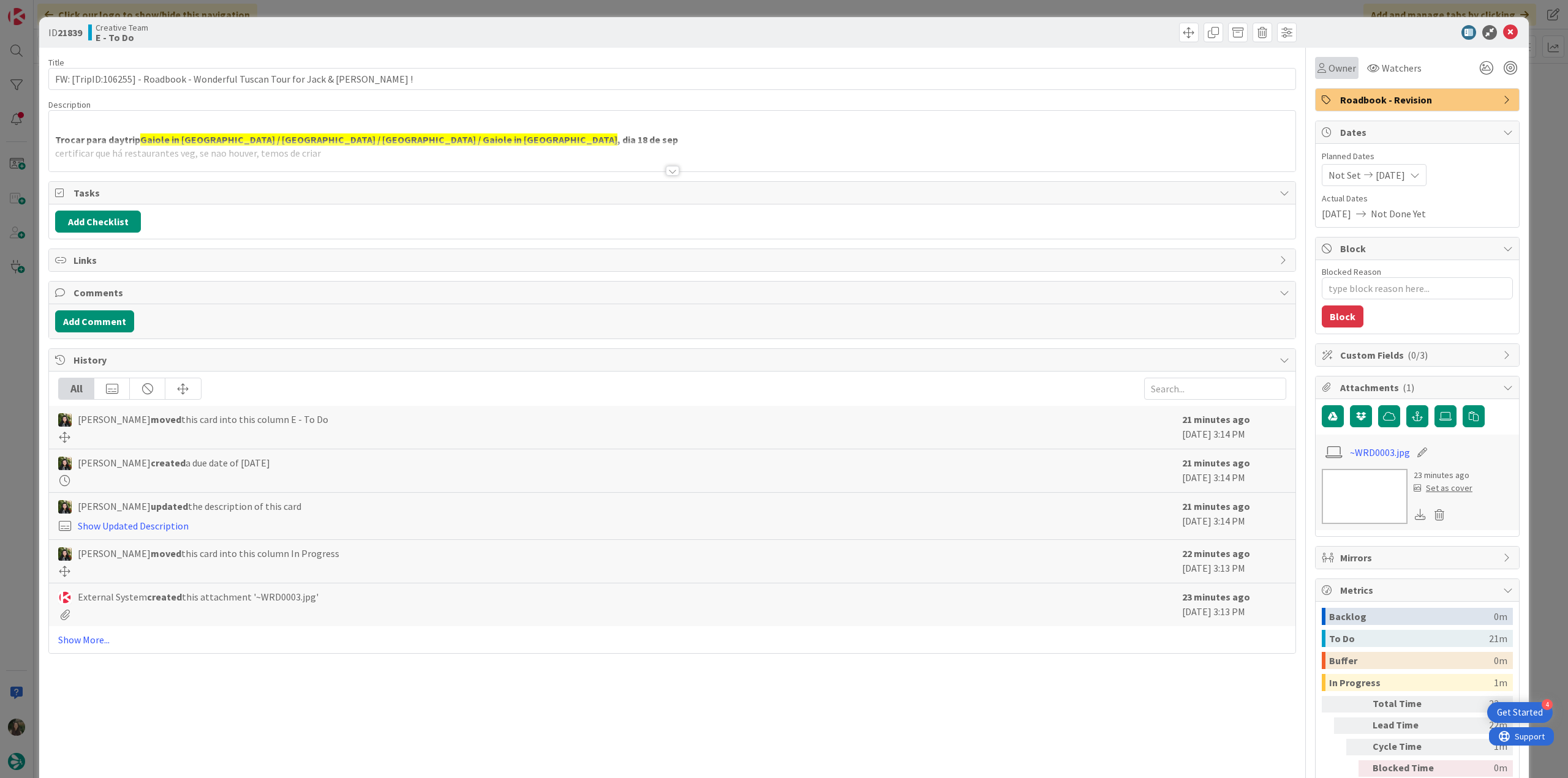
click at [1336, 77] on div "Owner" at bounding box center [1337, 68] width 43 height 22
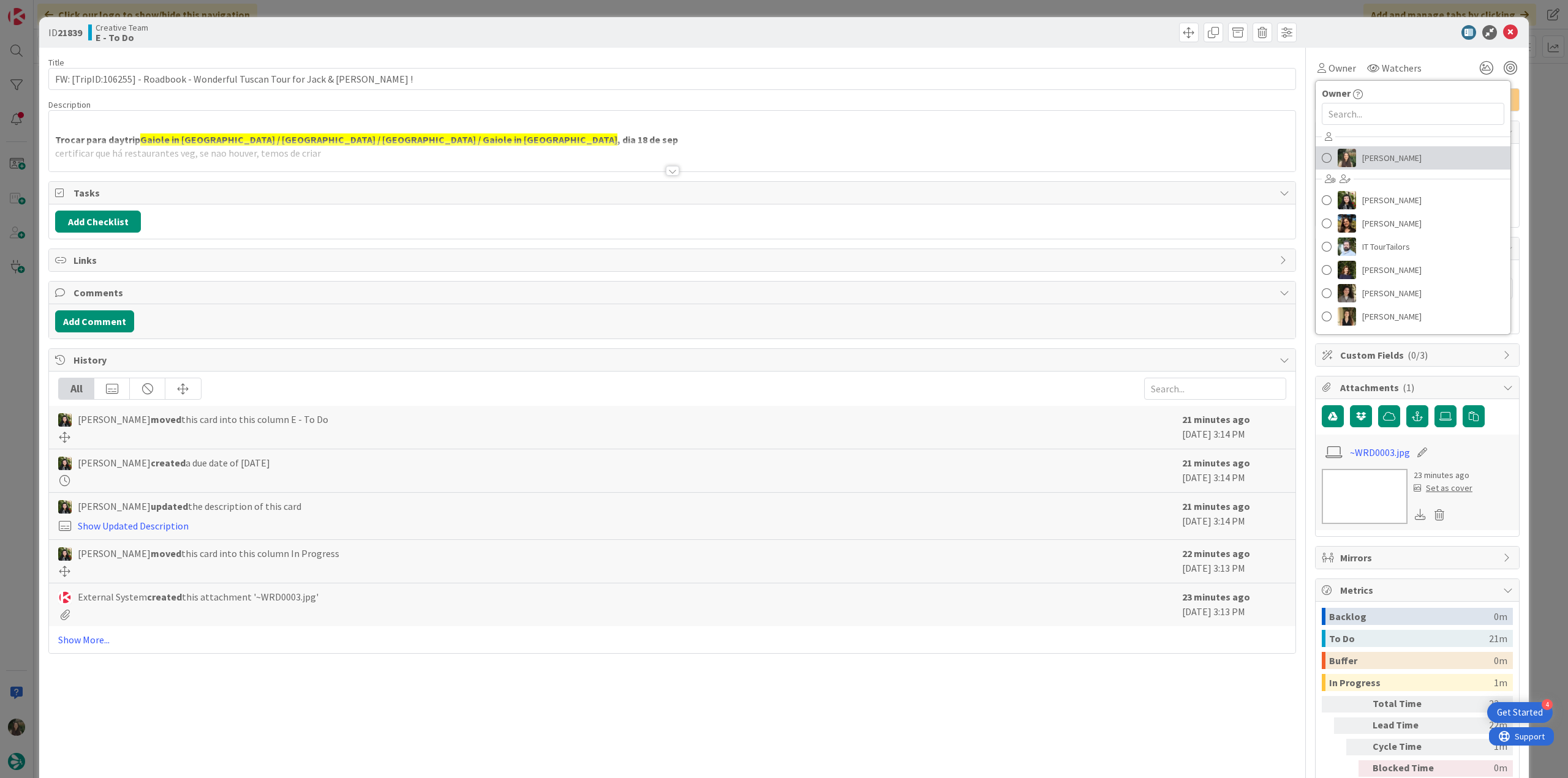
click at [1367, 158] on span "[PERSON_NAME]" at bounding box center [1392, 158] width 60 height 19
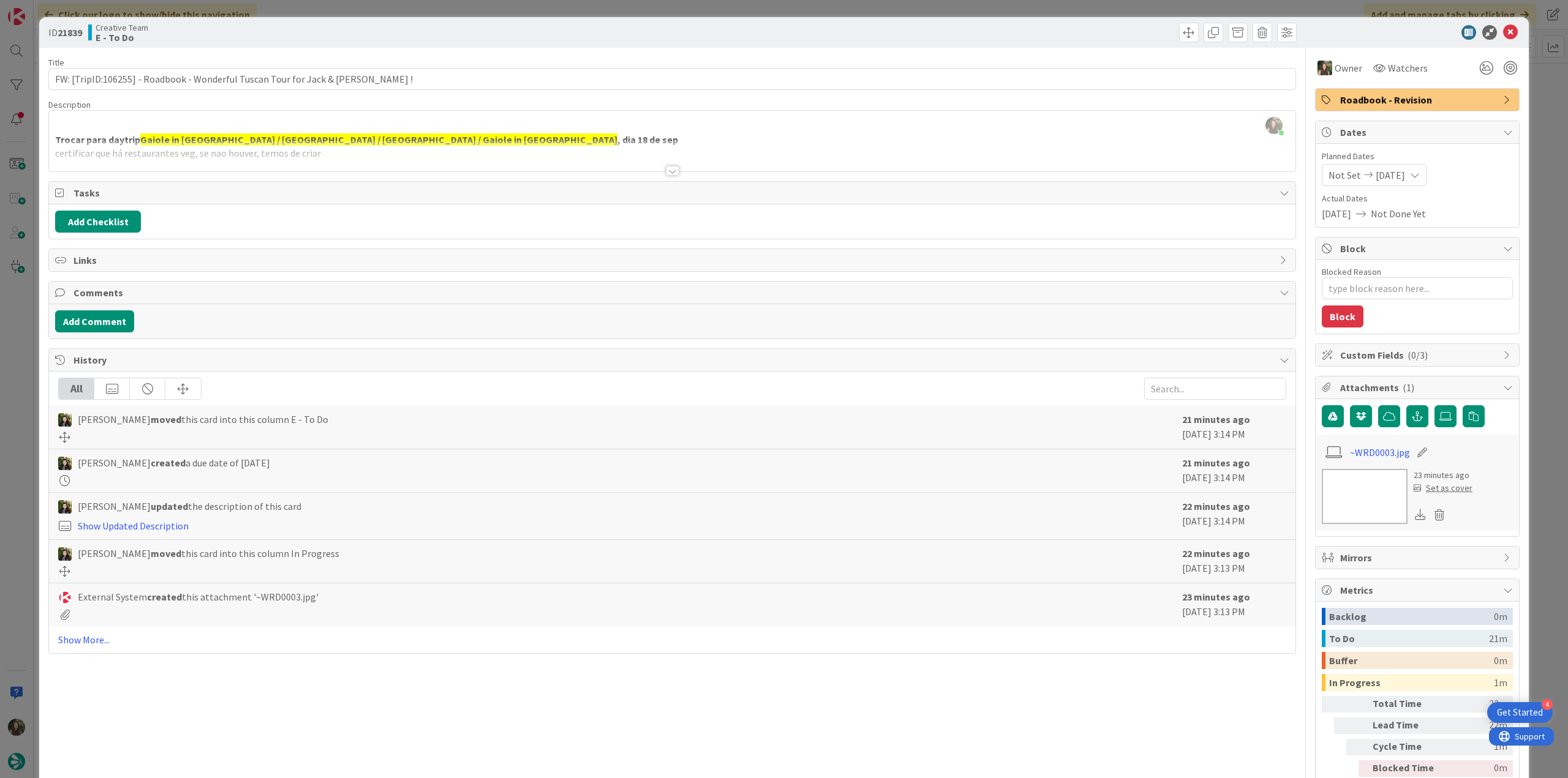
click at [1530, 133] on div "ID 21839 Creative Team E - To Do Title 74 / 128 FW: [TripID:106255] - Roadbook …" at bounding box center [784, 389] width 1568 height 778
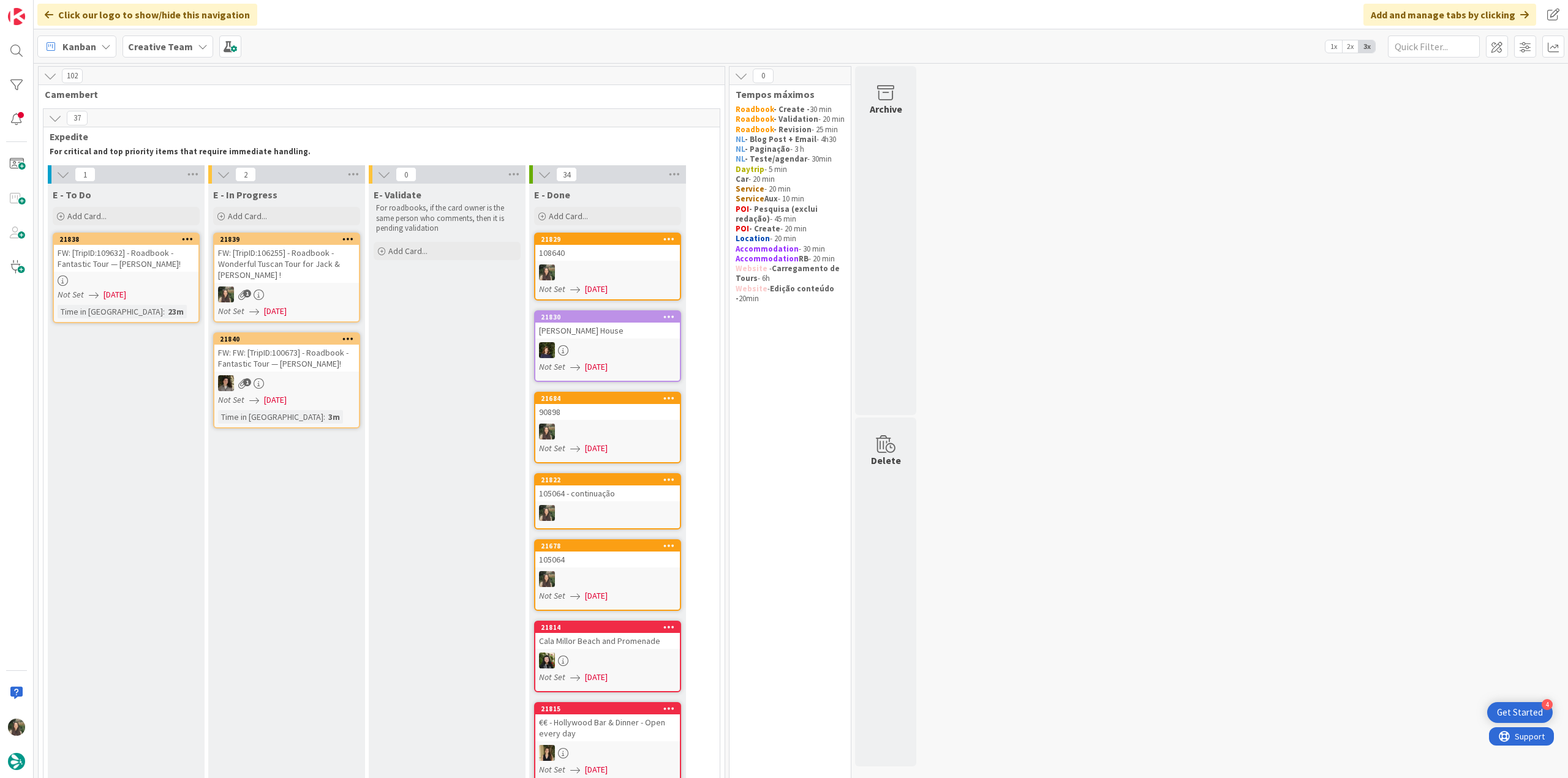
click at [304, 270] on div "FW: [TripID:106255] - Roadbook - Wonderful Tuscan Tour for Jack & [PERSON_NAME]…" at bounding box center [287, 264] width 145 height 38
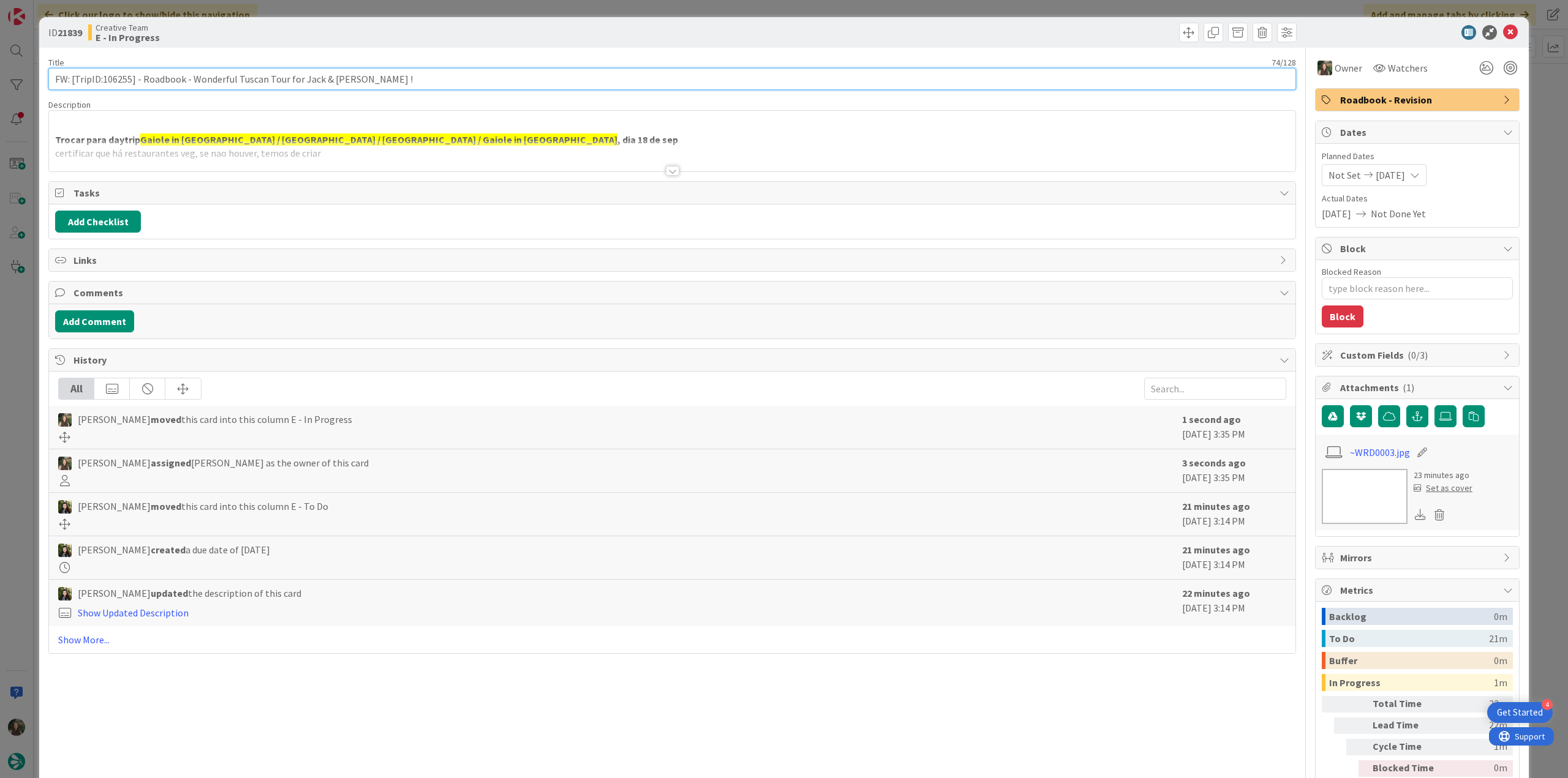
click at [112, 76] on input "FW: [TripID:106255] - Roadbook - Wonderful Tuscan Tour for Jack & [PERSON_NAME]…" at bounding box center [672, 79] width 1247 height 22
click at [505, 146] on div at bounding box center [672, 156] width 1246 height 31
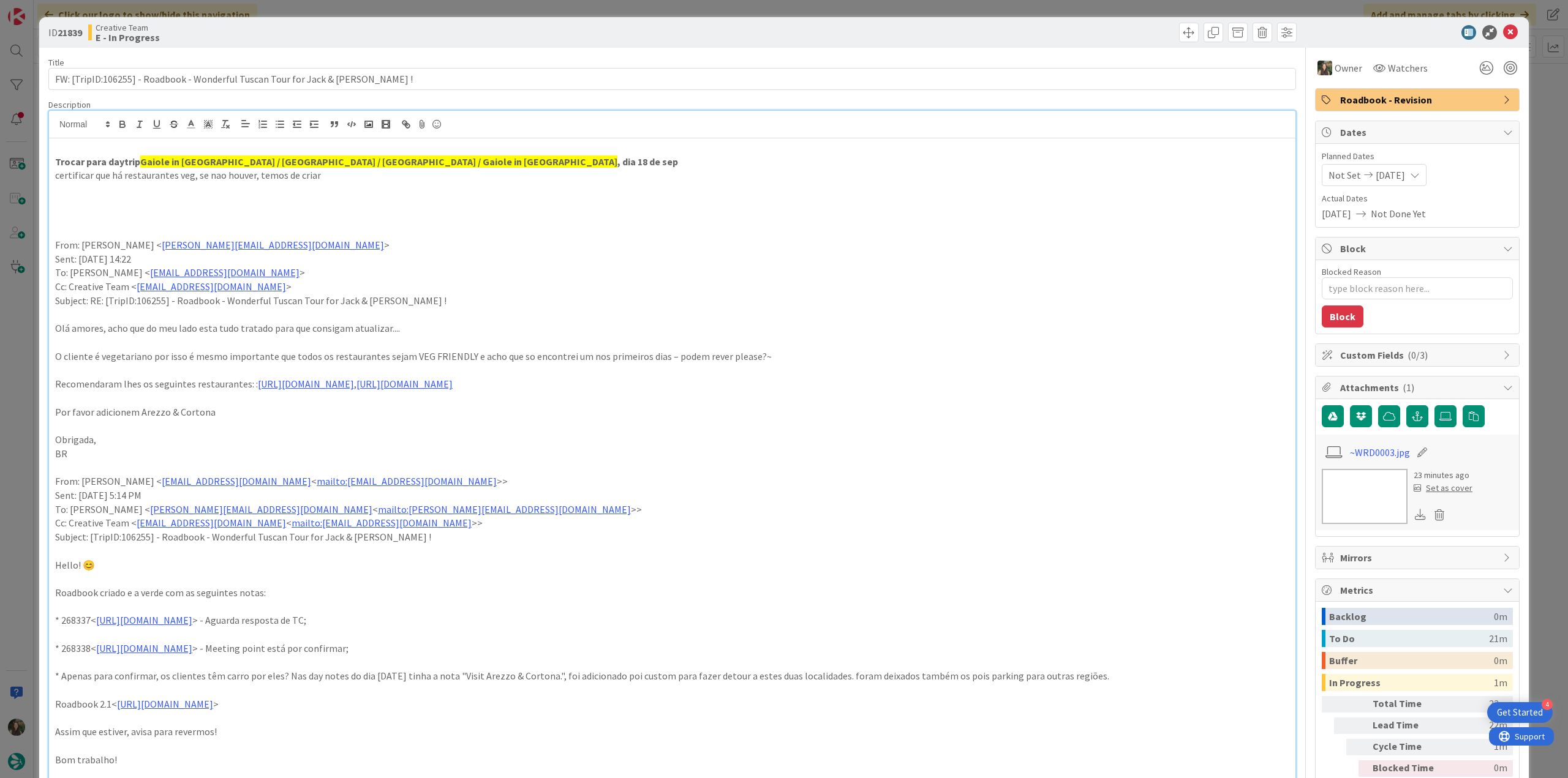
type textarea "x"
